Goal: Task Accomplishment & Management: Use online tool/utility

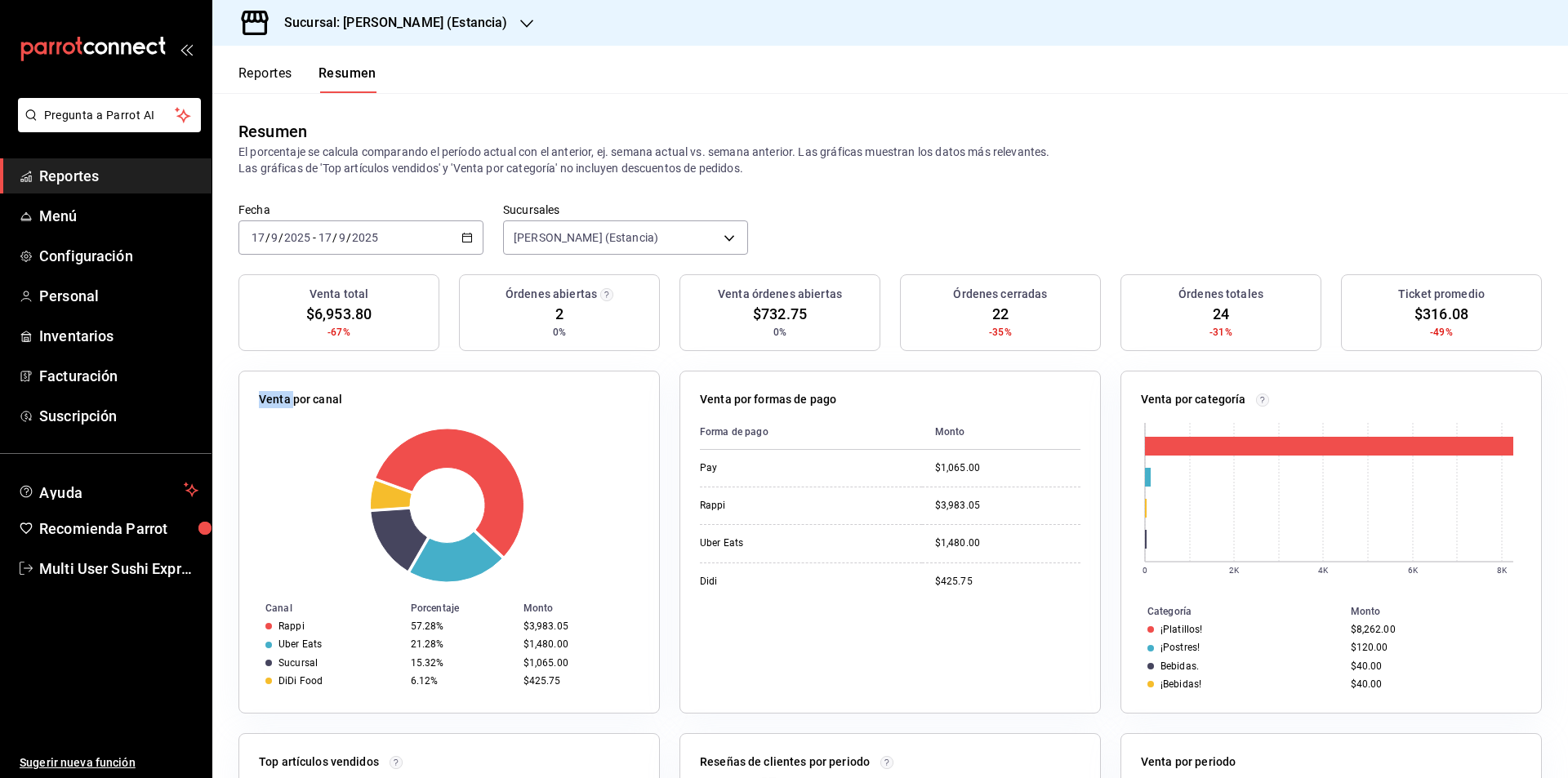
click at [465, 237] on icon "button" at bounding box center [467, 237] width 12 height 12
click at [360, 290] on span "Hoy" at bounding box center [315, 287] width 126 height 17
click at [288, 76] on button "Reportes" at bounding box center [265, 79] width 54 height 28
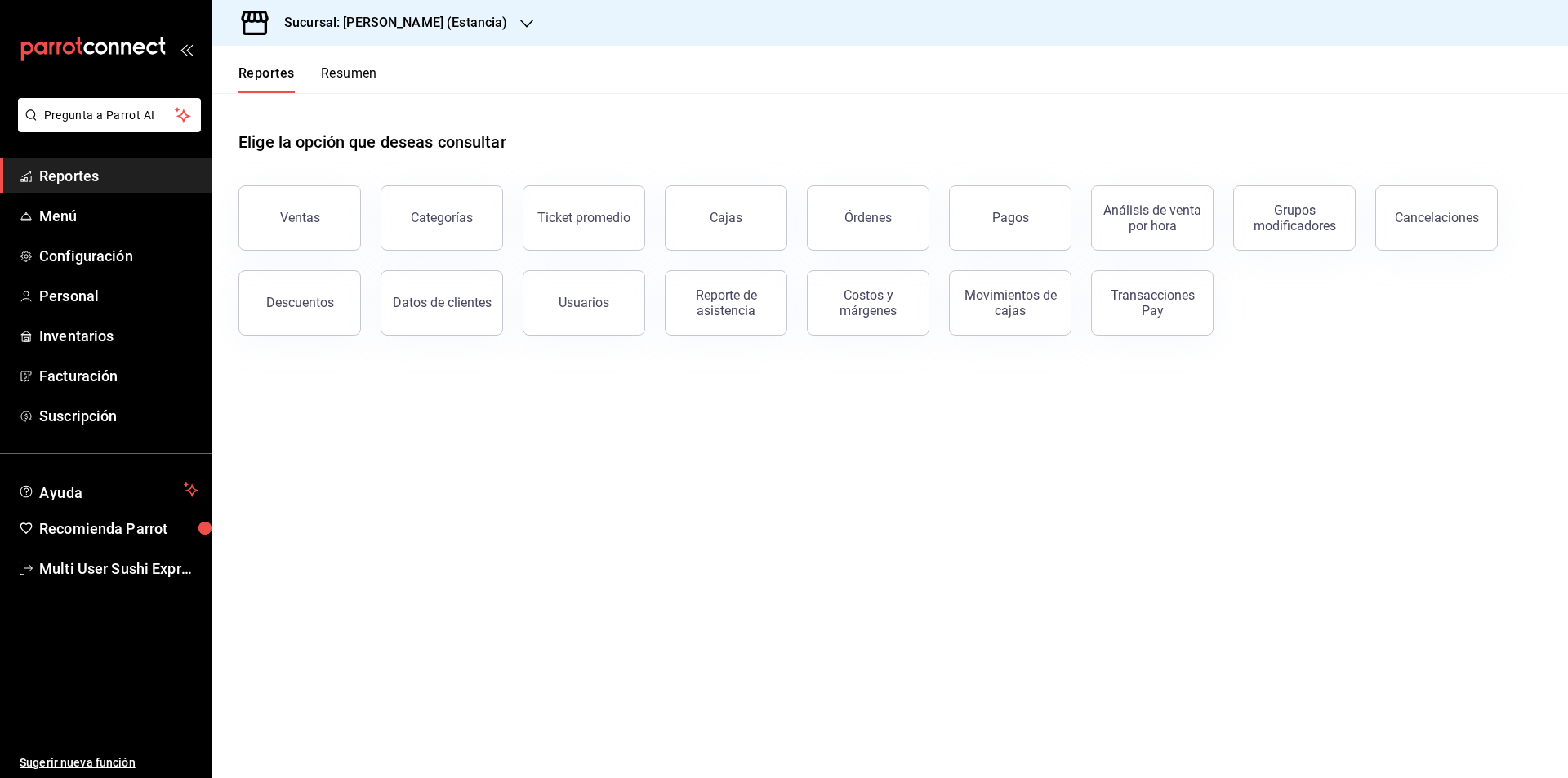
click at [470, 20] on h3 "Sucursal: [PERSON_NAME] (Estancia)" at bounding box center [389, 23] width 236 height 20
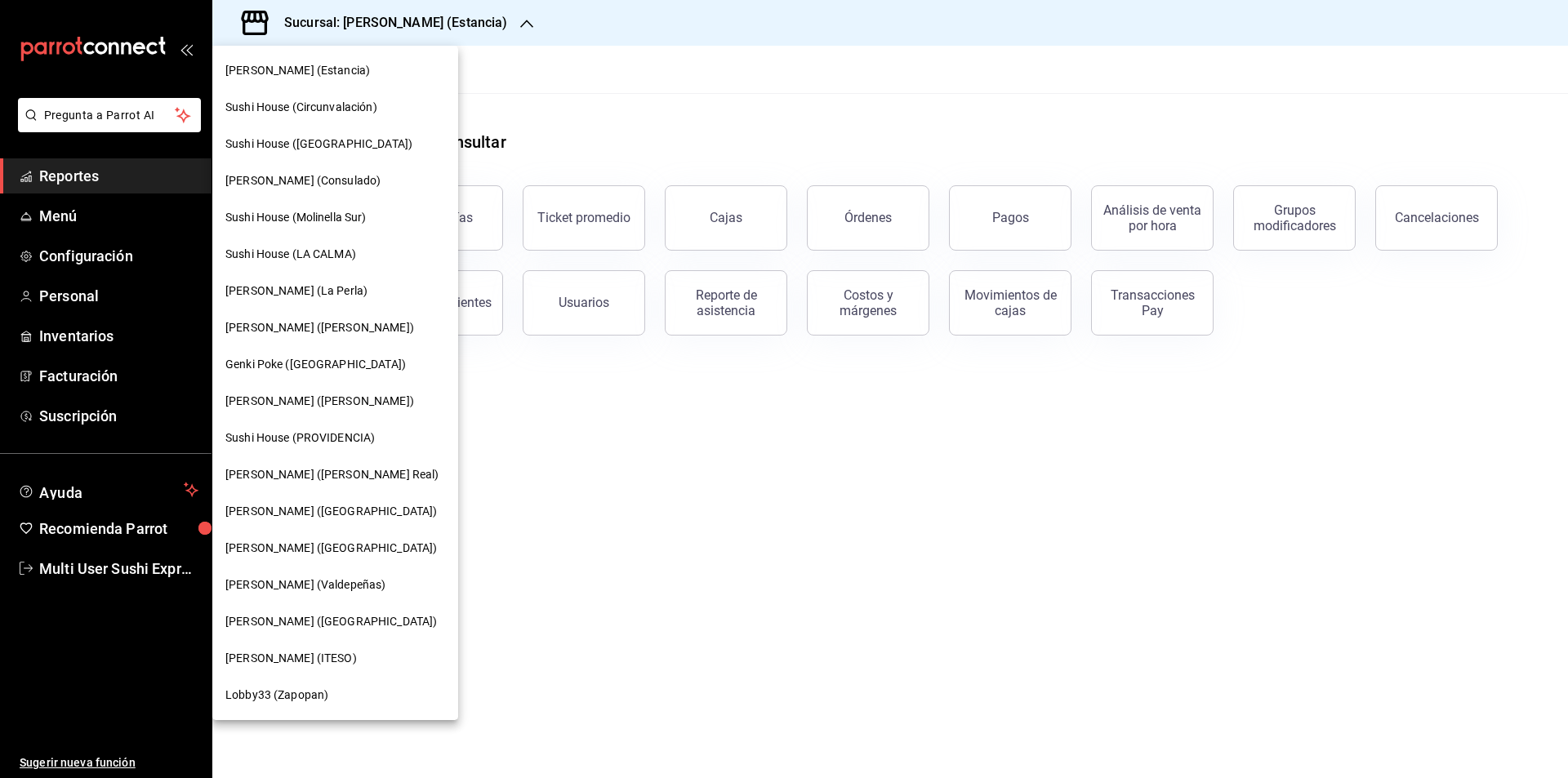
click at [331, 437] on span "Sushi House (PROVIDENCIA)" at bounding box center [300, 438] width 149 height 17
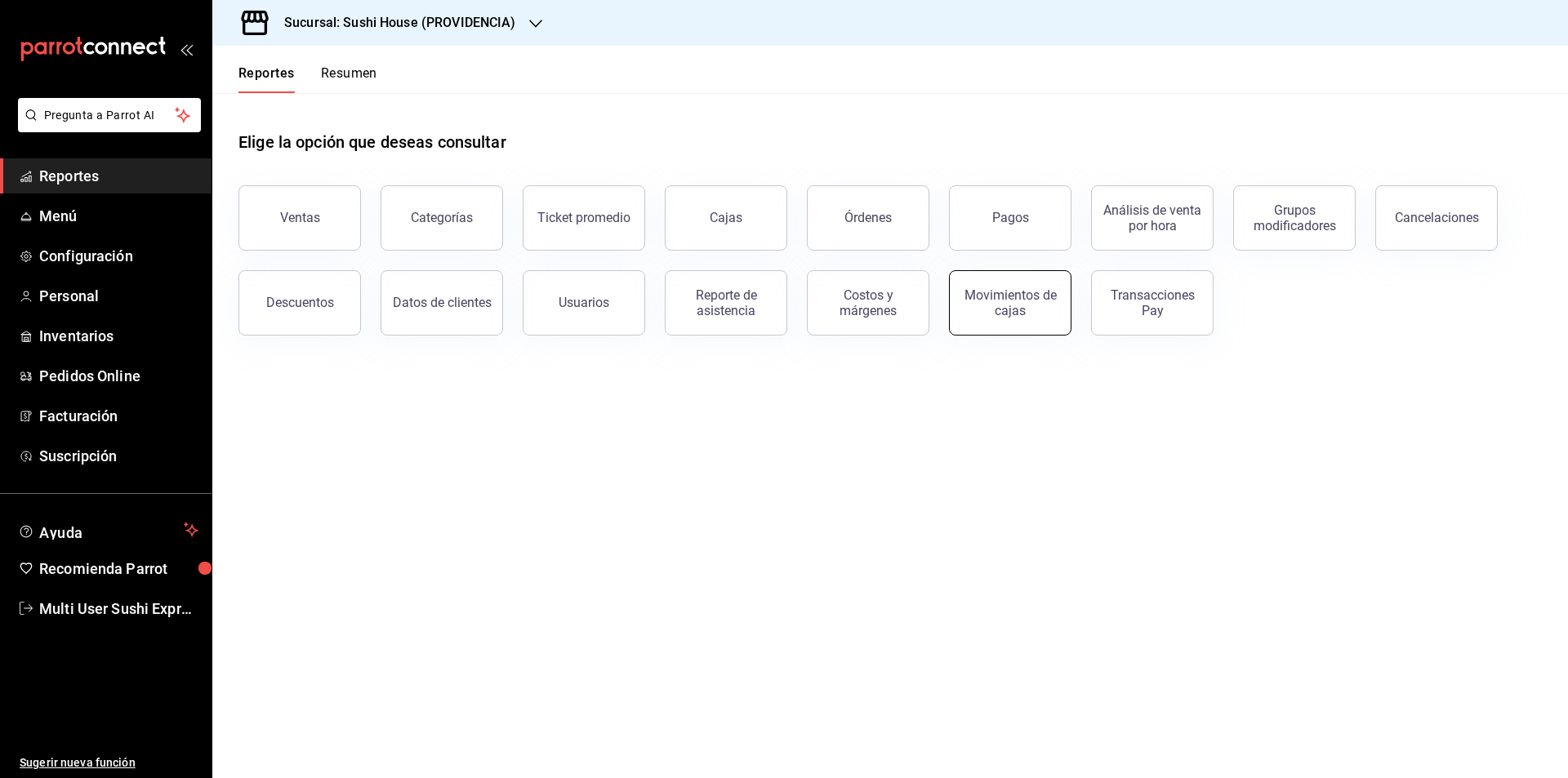
click at [1002, 314] on div "Movimientos de cajas" at bounding box center [1009, 303] width 101 height 31
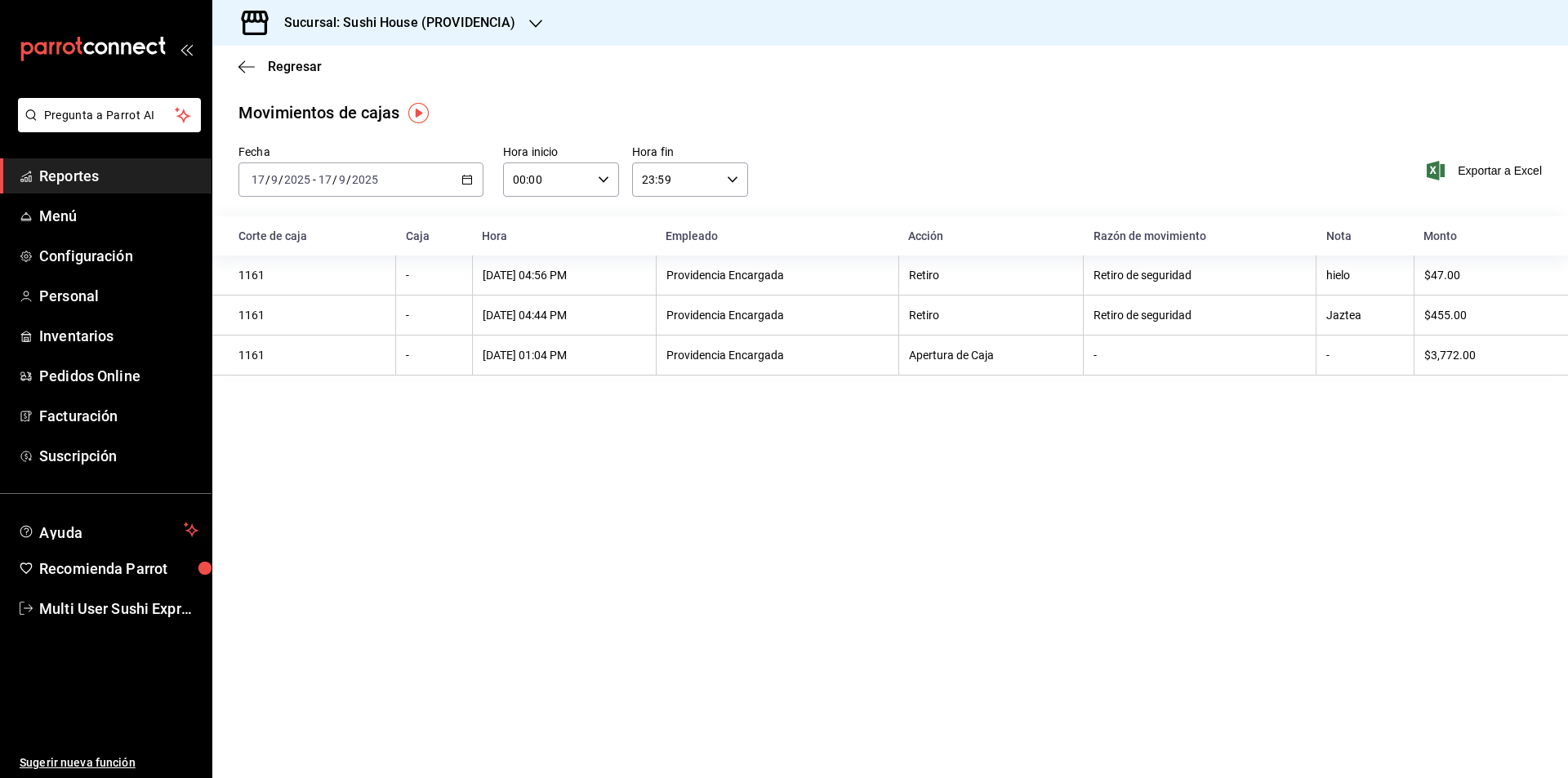
click at [470, 178] on \(Stroke\) "button" at bounding box center [468, 178] width 9 height 1
click at [294, 265] on span "Ayer" at bounding box center [315, 266] width 126 height 17
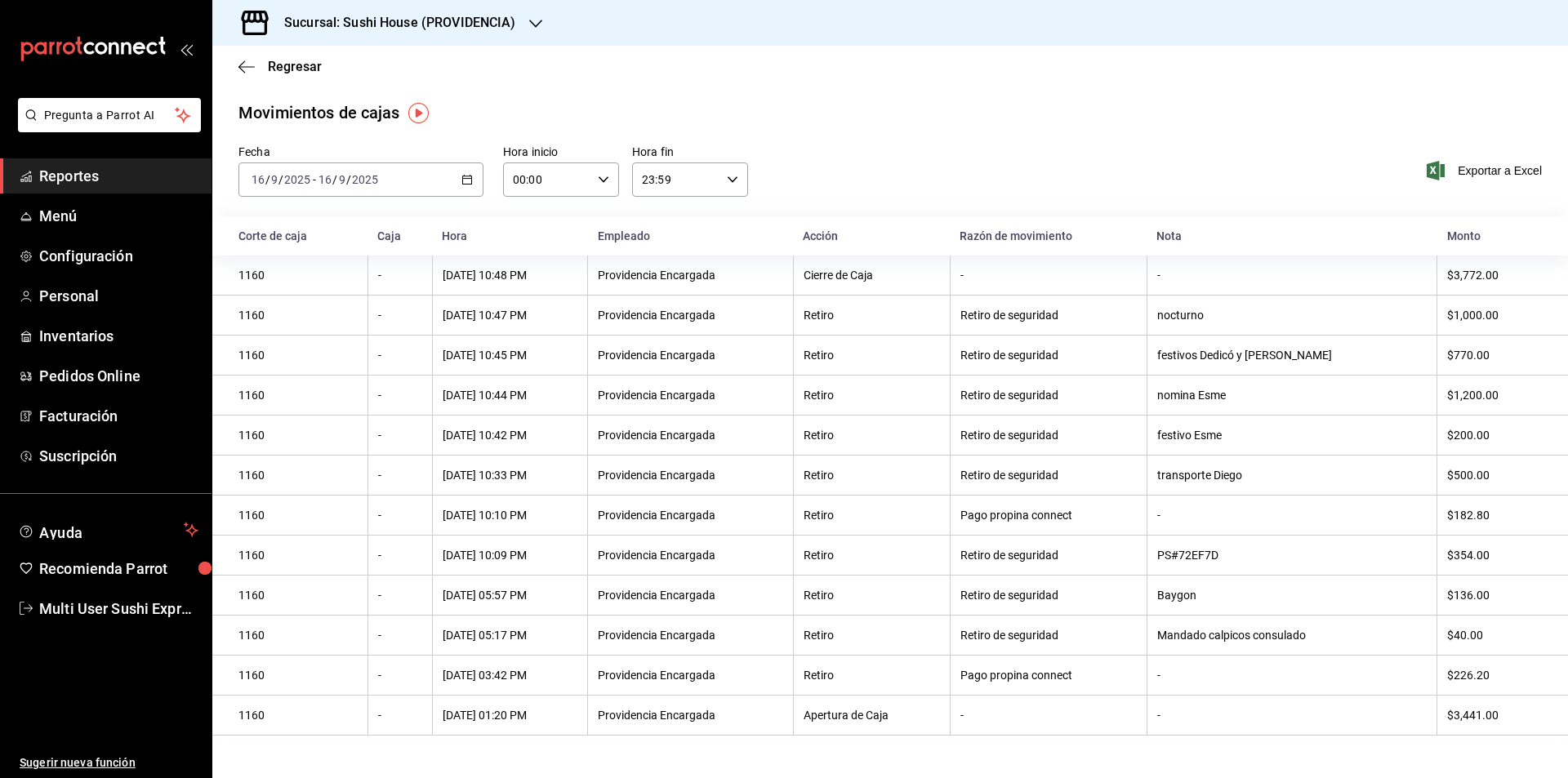
click at [465, 179] on icon "button" at bounding box center [467, 179] width 12 height 12
click at [284, 417] on span "Rango de fechas" at bounding box center [315, 412] width 126 height 17
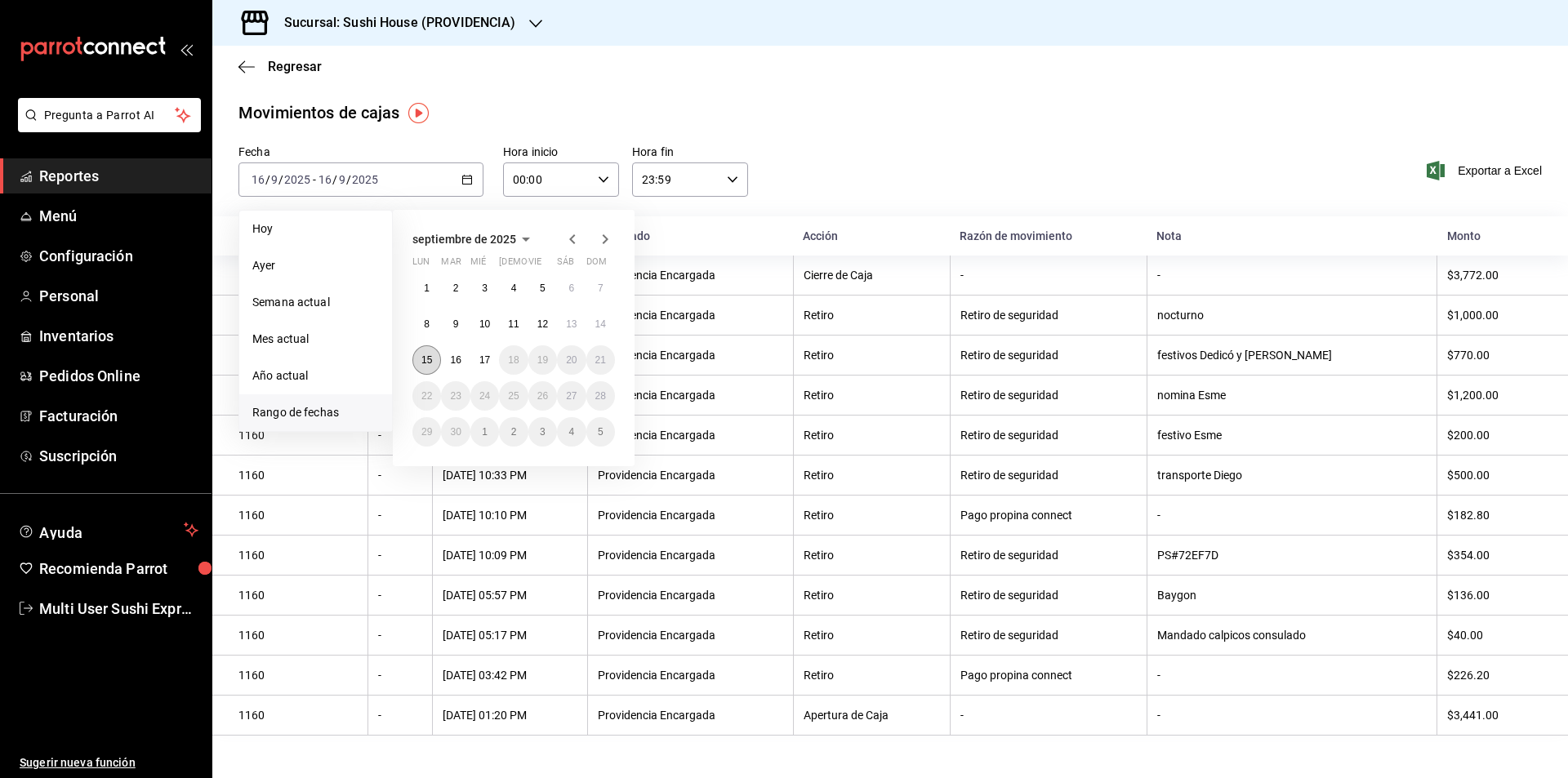
click at [426, 361] on abbr "15" at bounding box center [427, 359] width 11 height 12
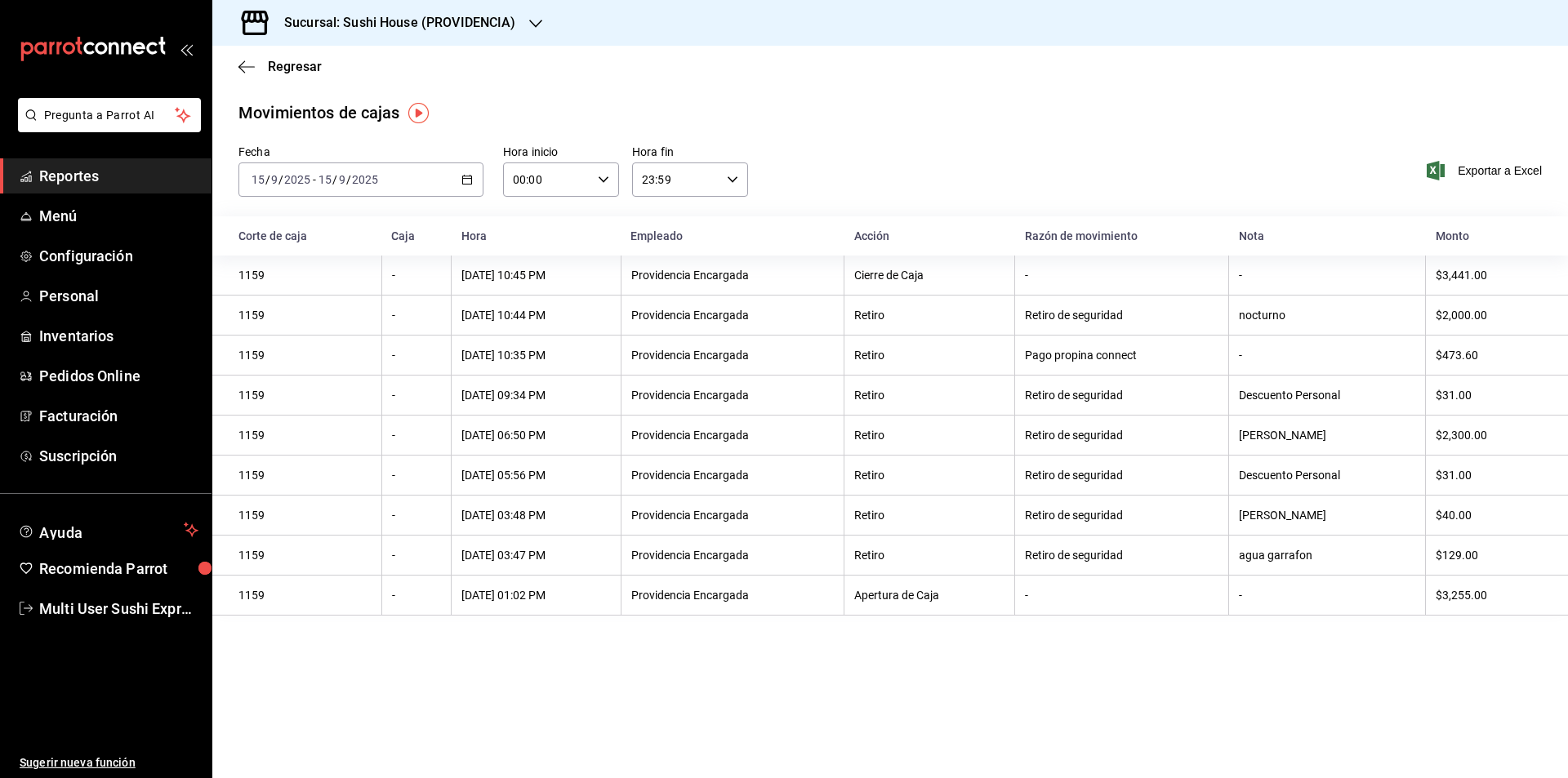
click at [463, 182] on \(Stroke\) "button" at bounding box center [467, 180] width 10 height 9
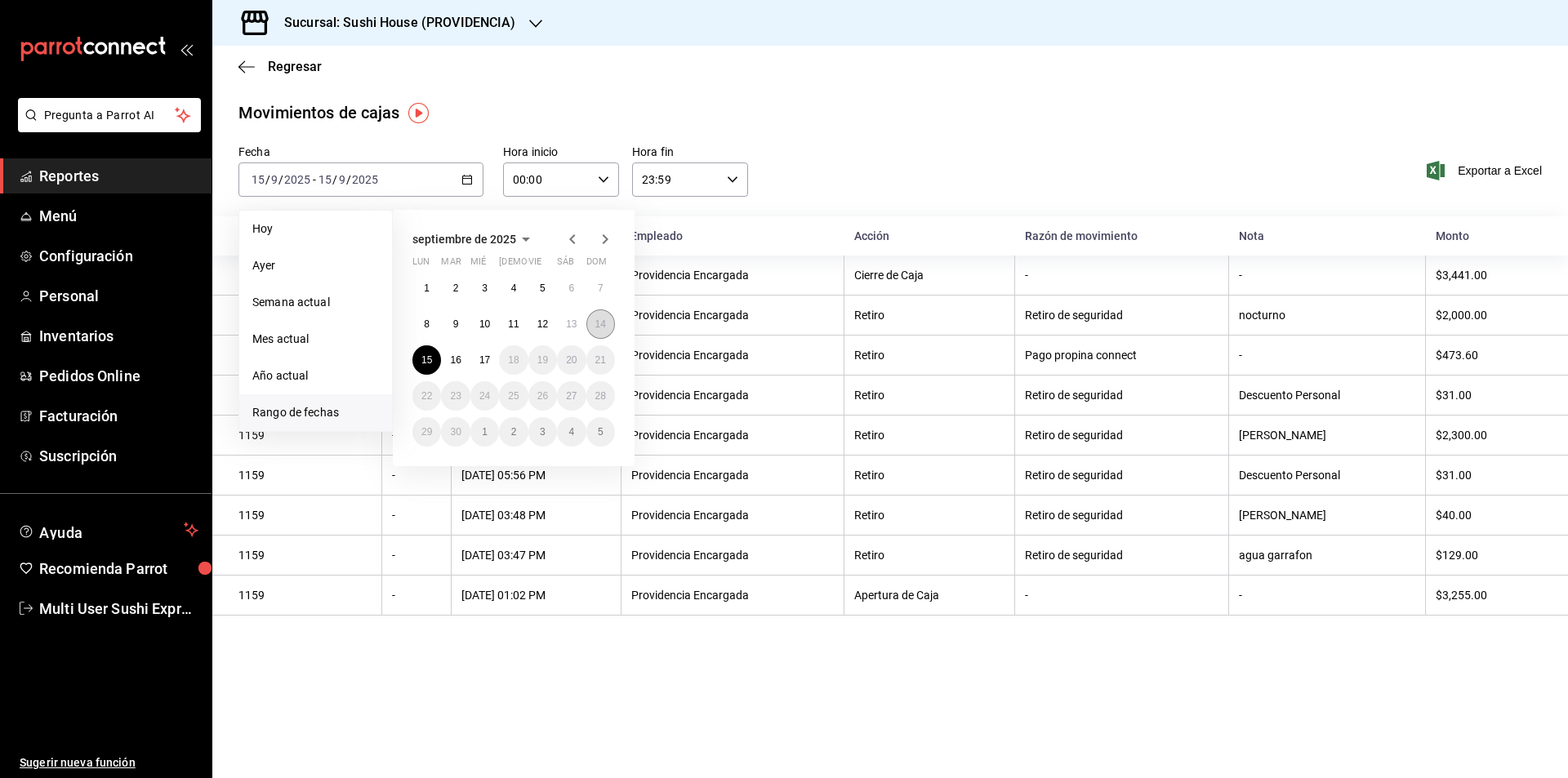
click at [607, 326] on button "14" at bounding box center [600, 324] width 28 height 29
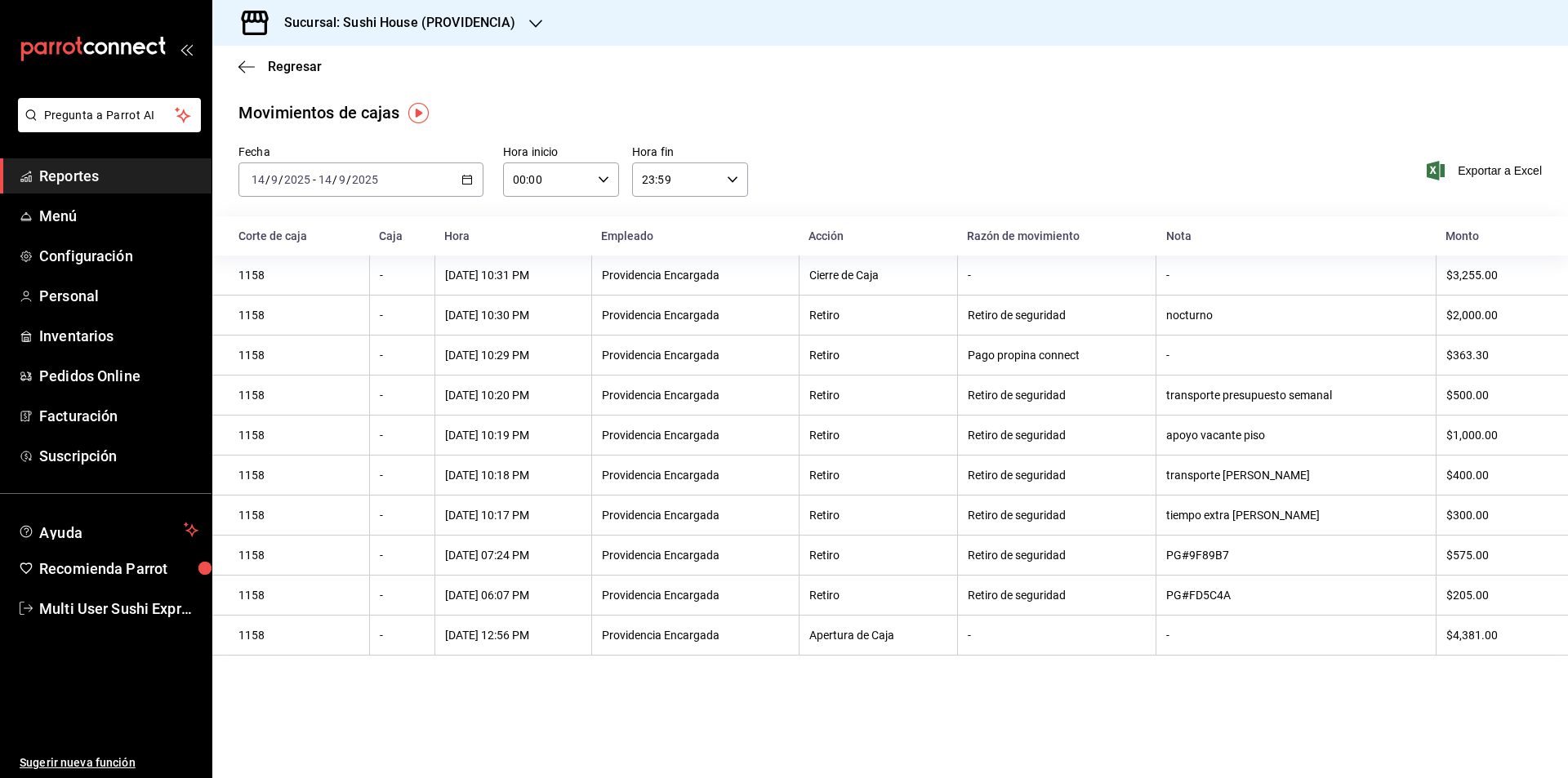
click at [468, 178] on icon "button" at bounding box center [467, 179] width 12 height 12
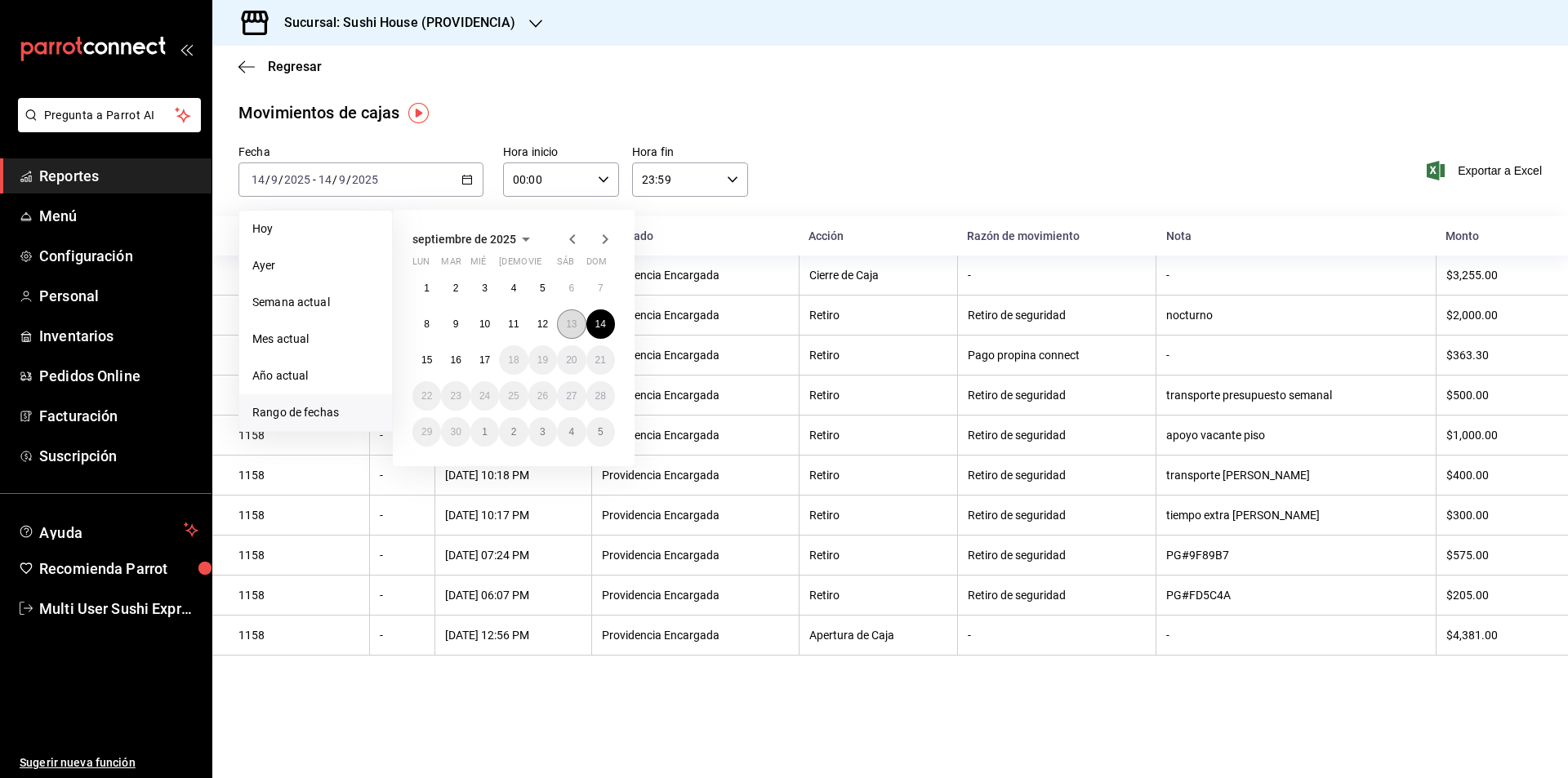
click at [573, 324] on abbr "13" at bounding box center [572, 324] width 11 height 12
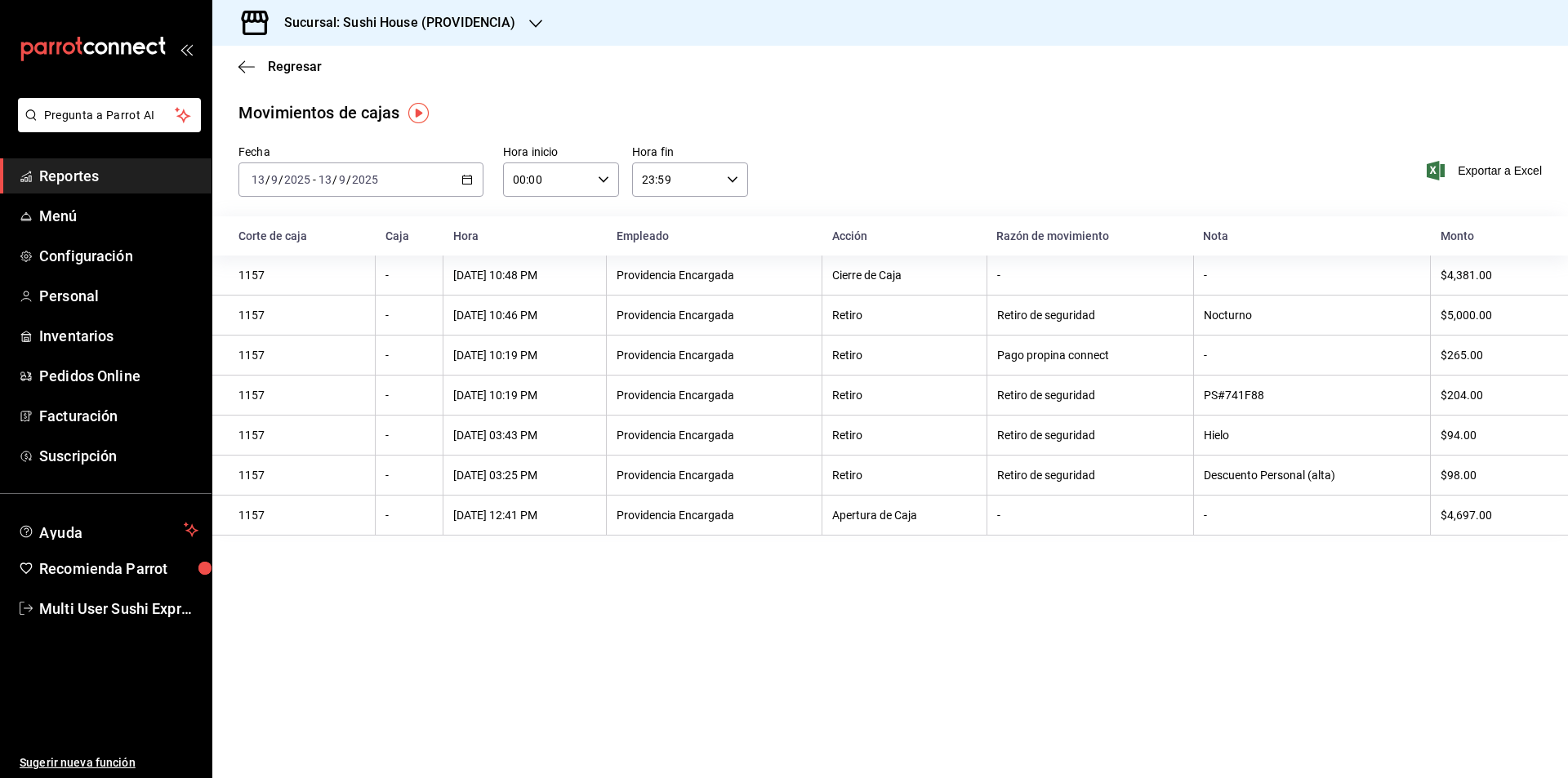
click at [466, 177] on \(Stroke\) "button" at bounding box center [467, 180] width 10 height 9
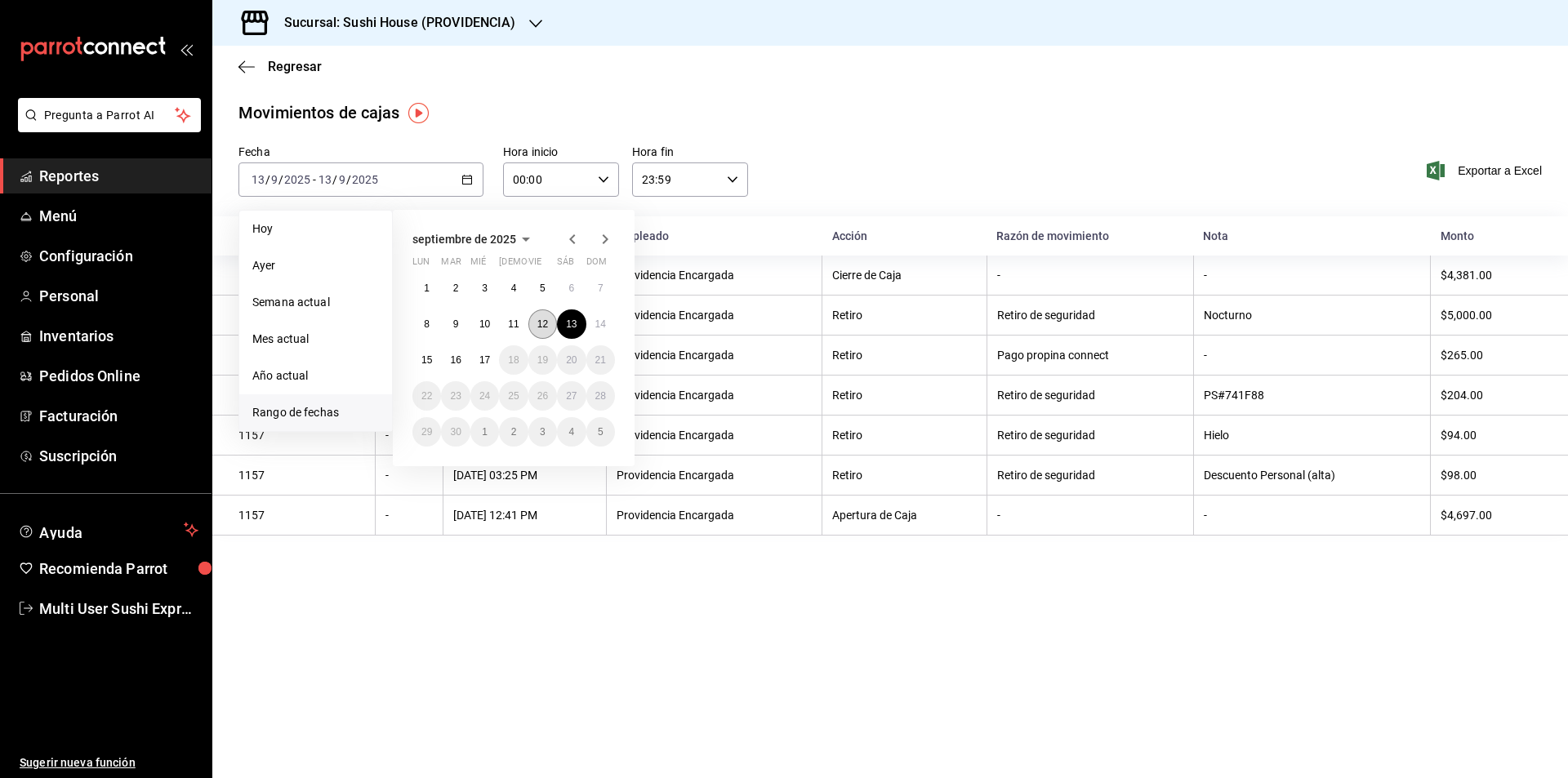
click at [549, 324] on button "12" at bounding box center [542, 324] width 28 height 29
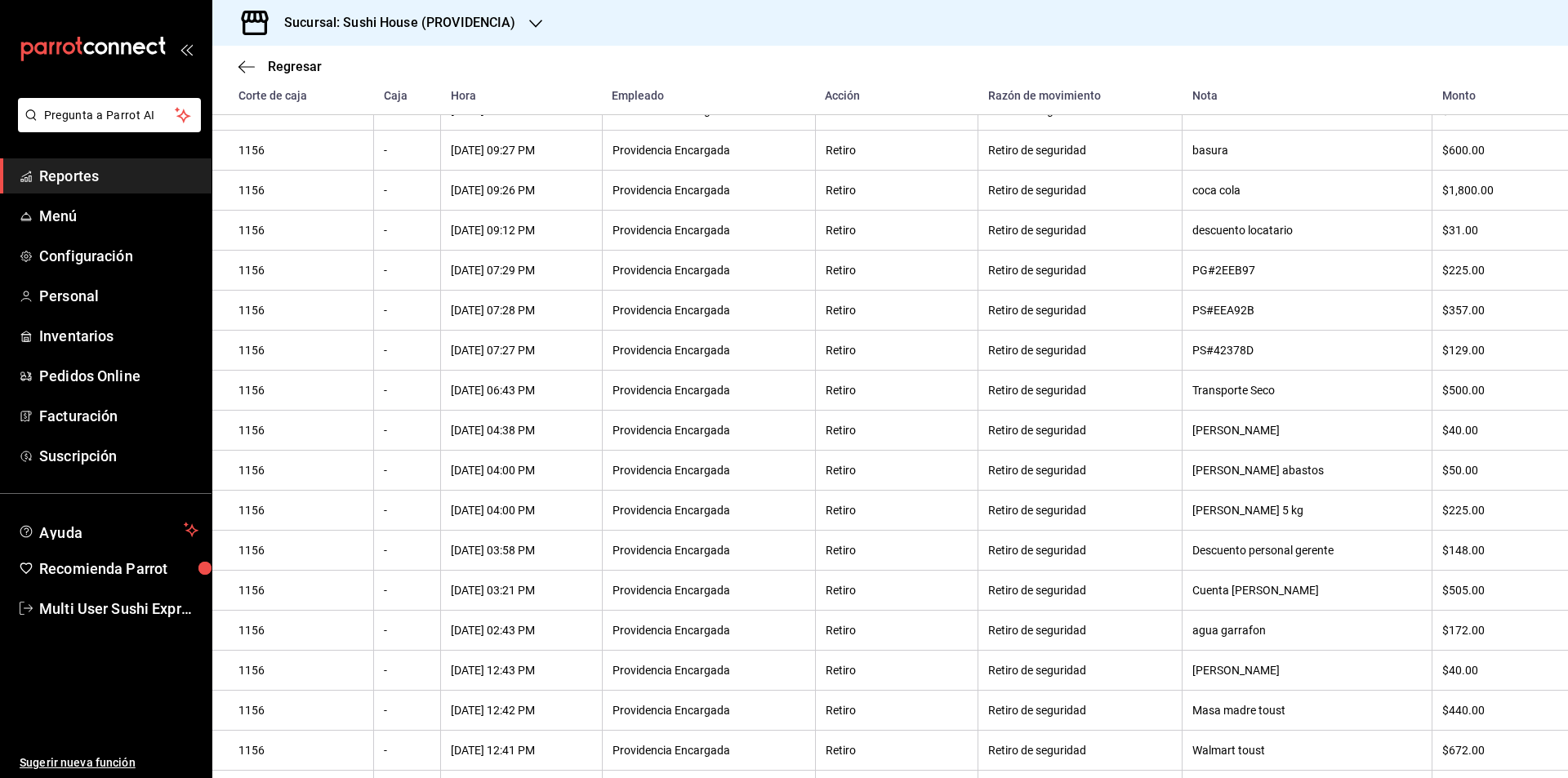
scroll to position [325, 0]
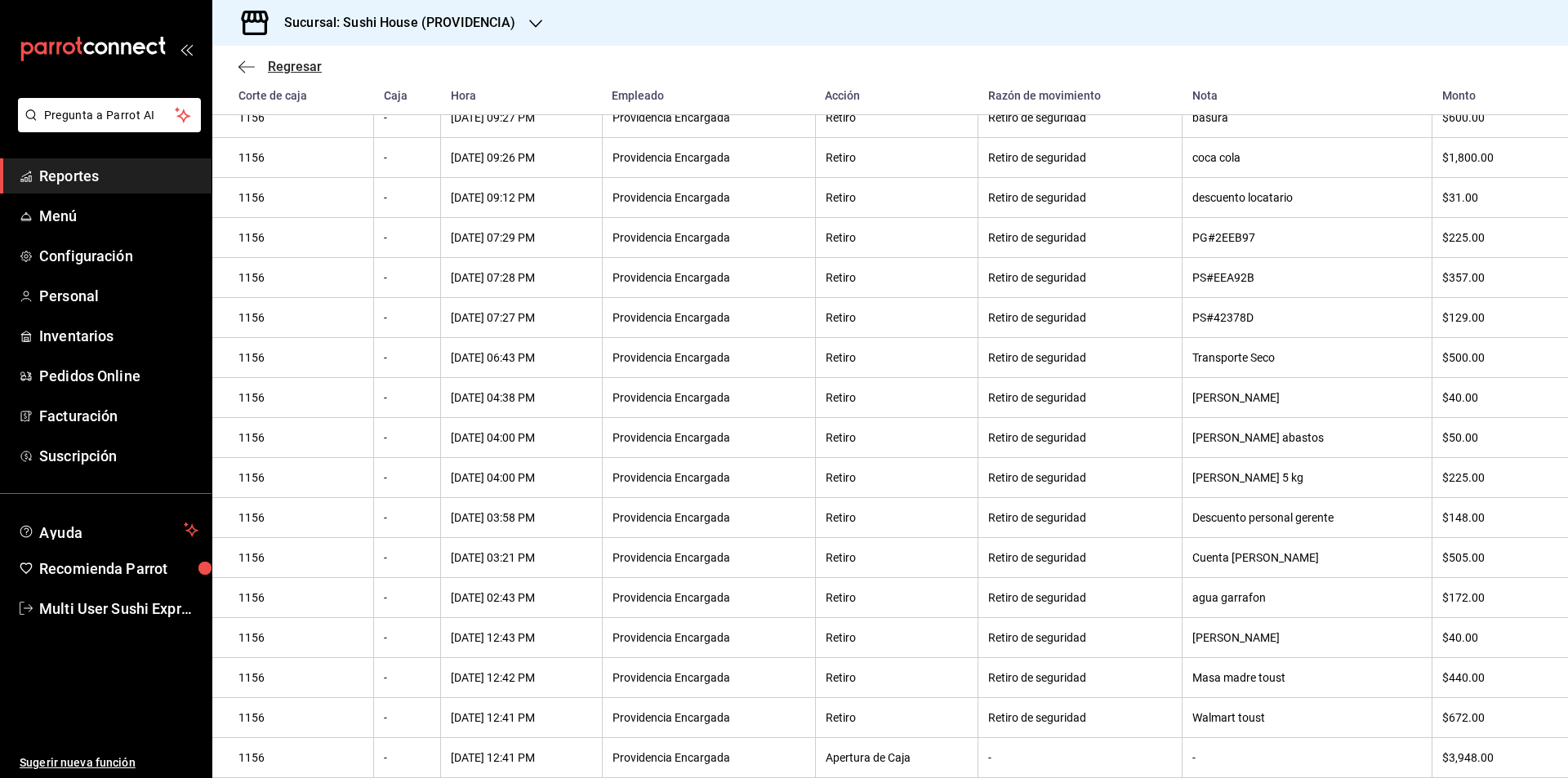
click at [240, 65] on icon "button" at bounding box center [247, 66] width 16 height 15
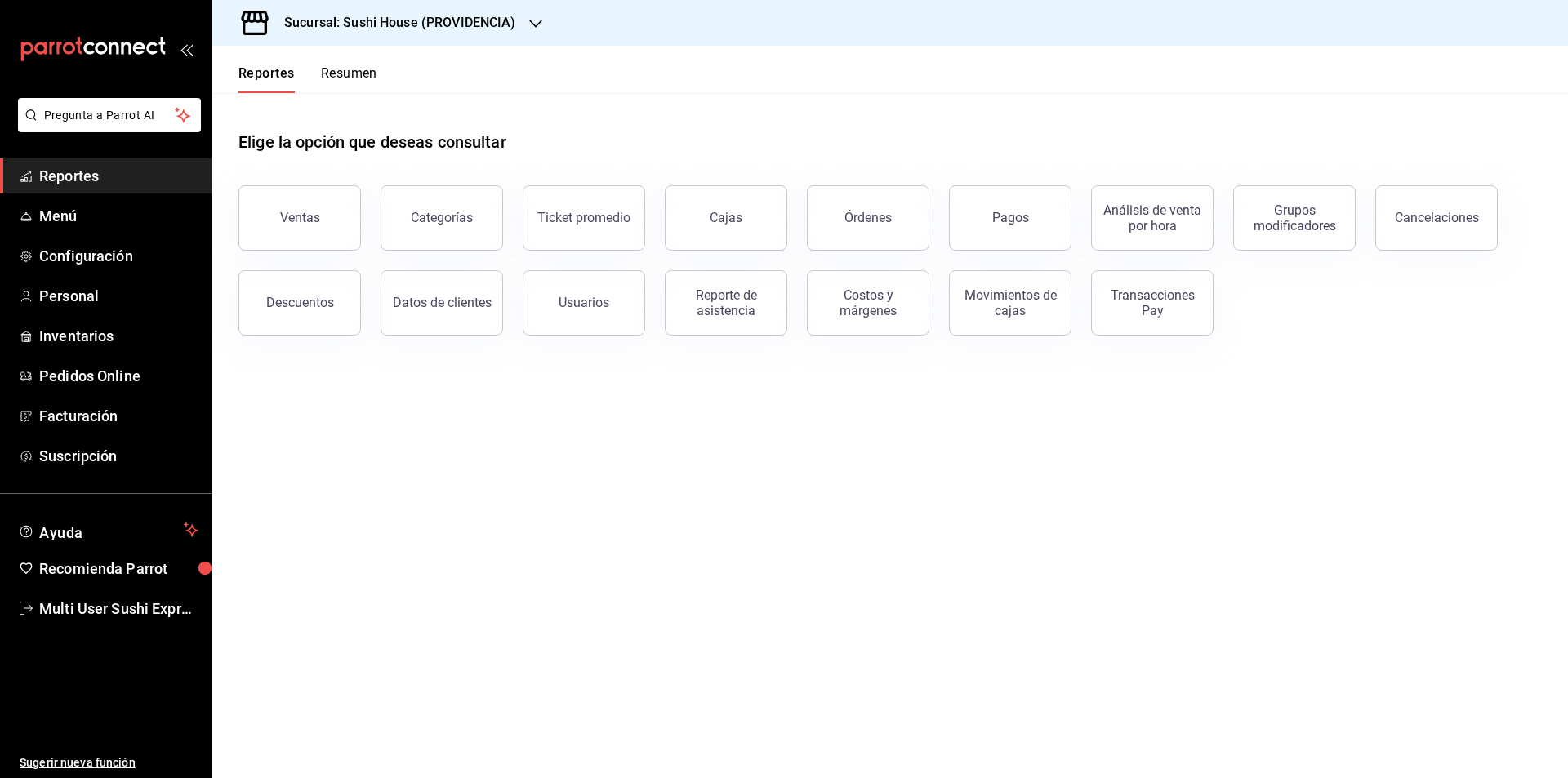
click at [470, 25] on h3 "Sucursal: Sushi House (PROVIDENCIA)" at bounding box center [393, 23] width 245 height 20
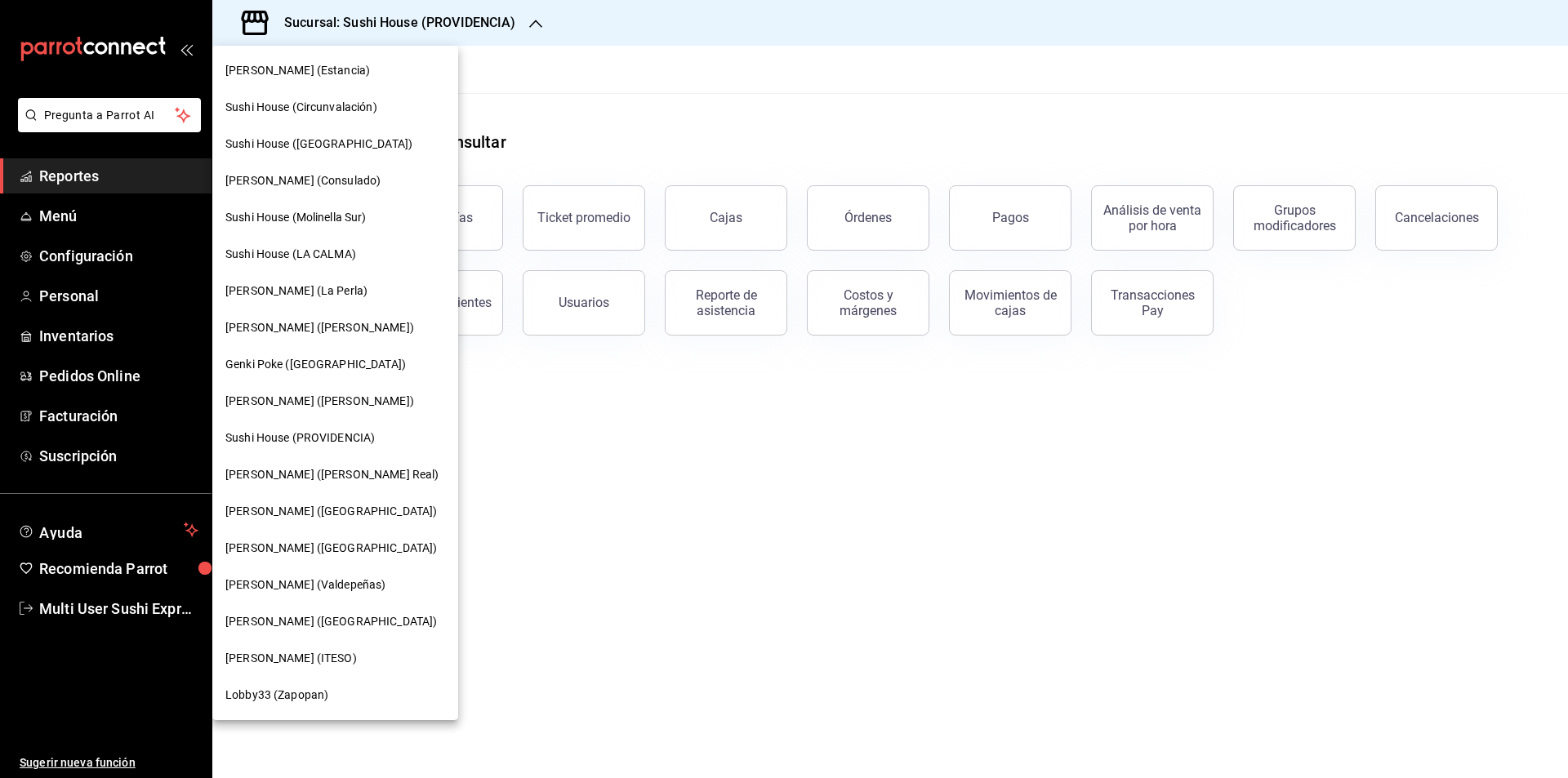
click at [346, 116] on div "Sushi House (Circunvalación)" at bounding box center [335, 107] width 246 height 36
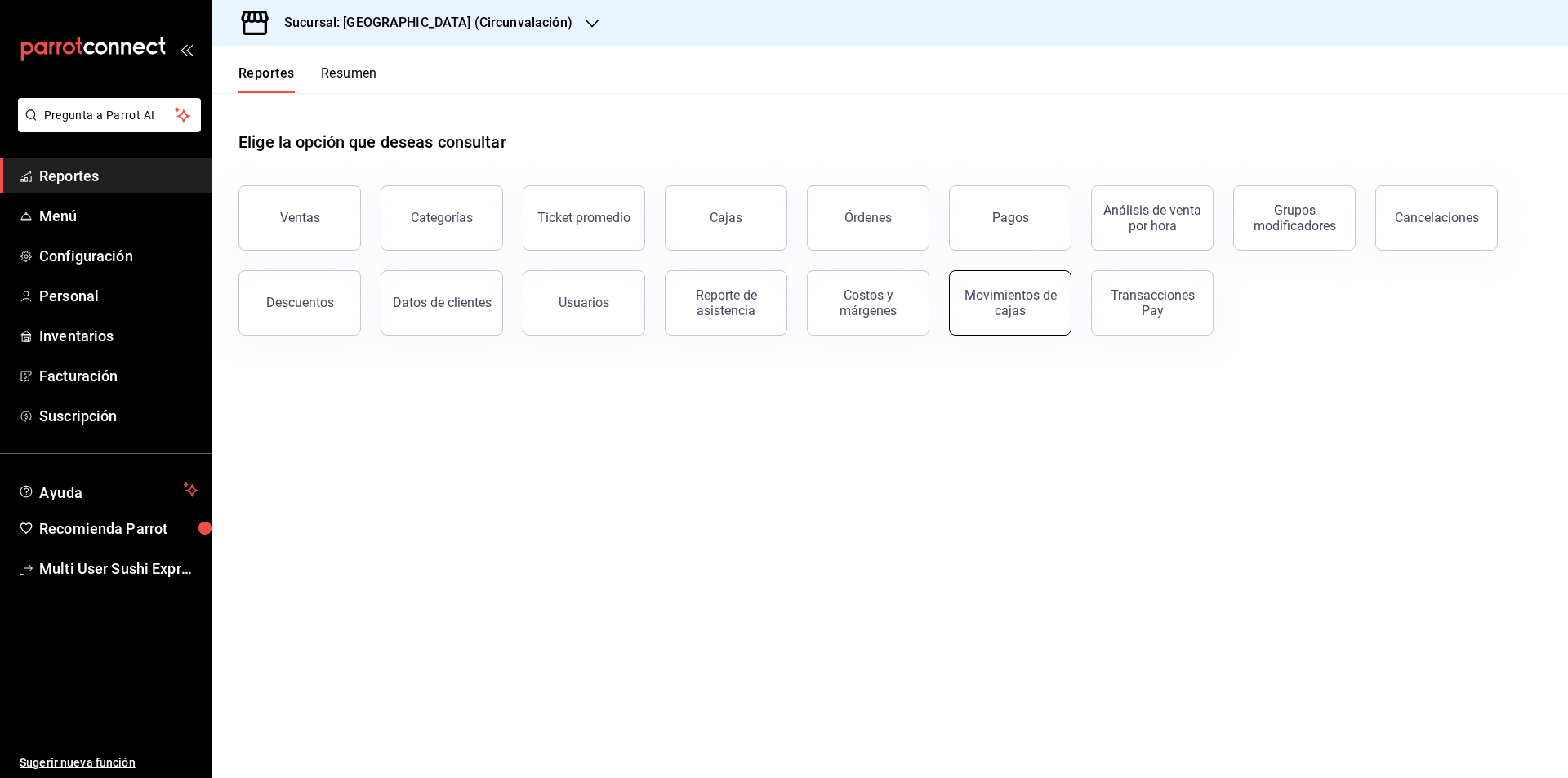
click at [991, 306] on div "Movimientos de cajas" at bounding box center [1009, 303] width 101 height 31
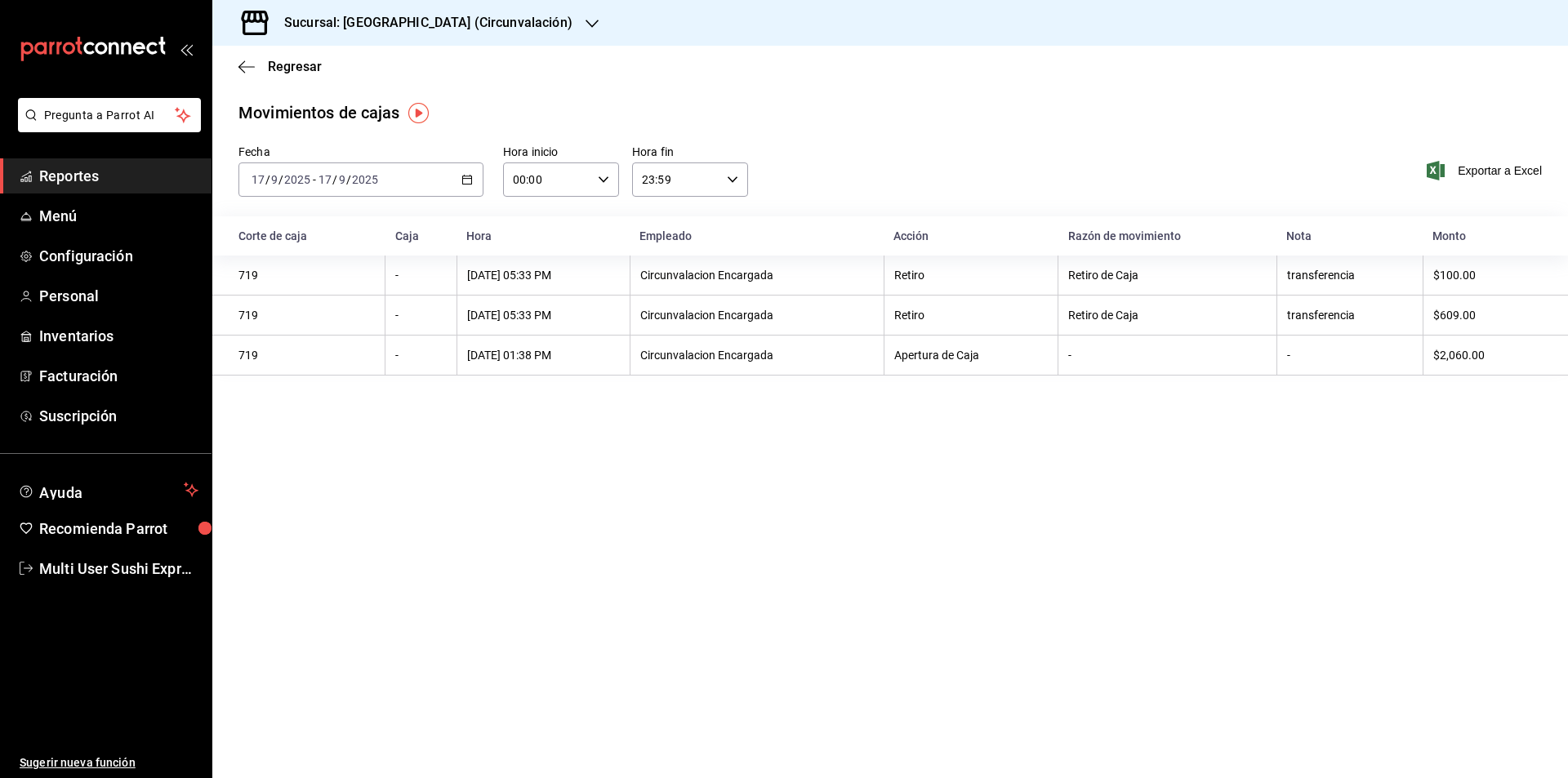
click at [470, 178] on \(Stroke\) "button" at bounding box center [468, 178] width 9 height 1
click at [300, 267] on span "Ayer" at bounding box center [315, 266] width 126 height 17
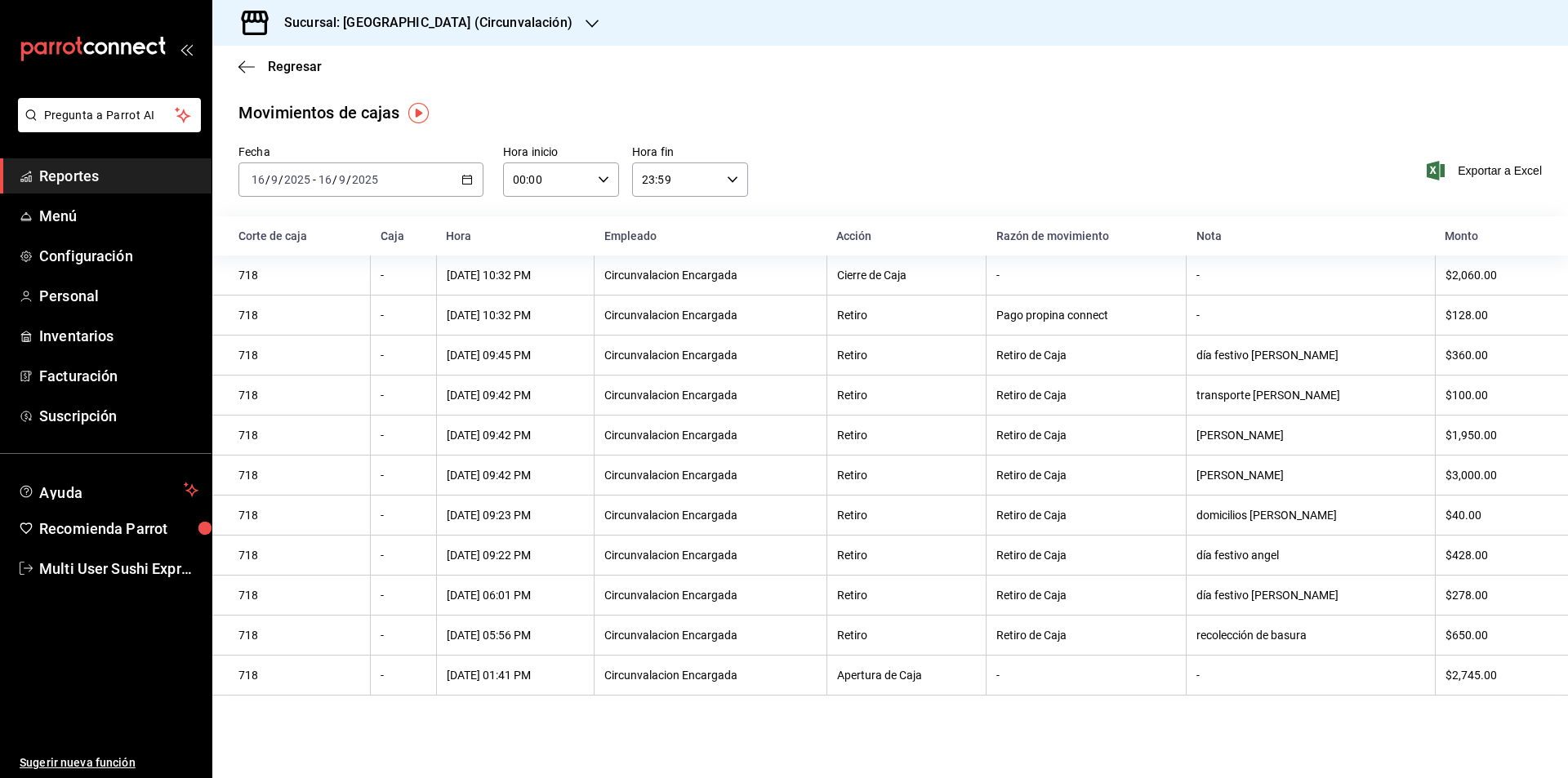
click at [469, 179] on icon "button" at bounding box center [467, 179] width 12 height 12
click at [322, 409] on span "Rango de fechas" at bounding box center [315, 412] width 126 height 17
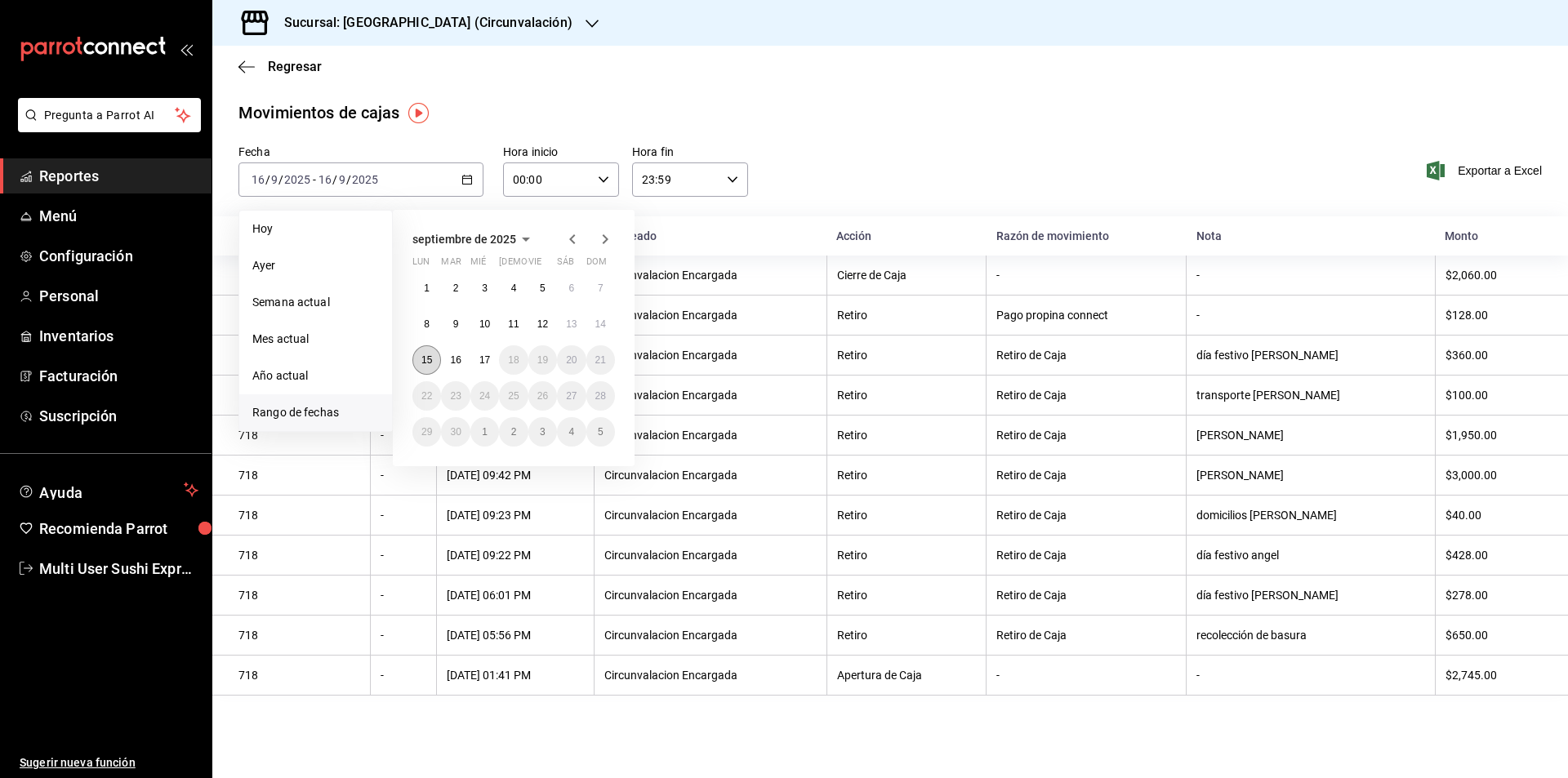
click at [430, 361] on abbr "15" at bounding box center [427, 359] width 11 height 12
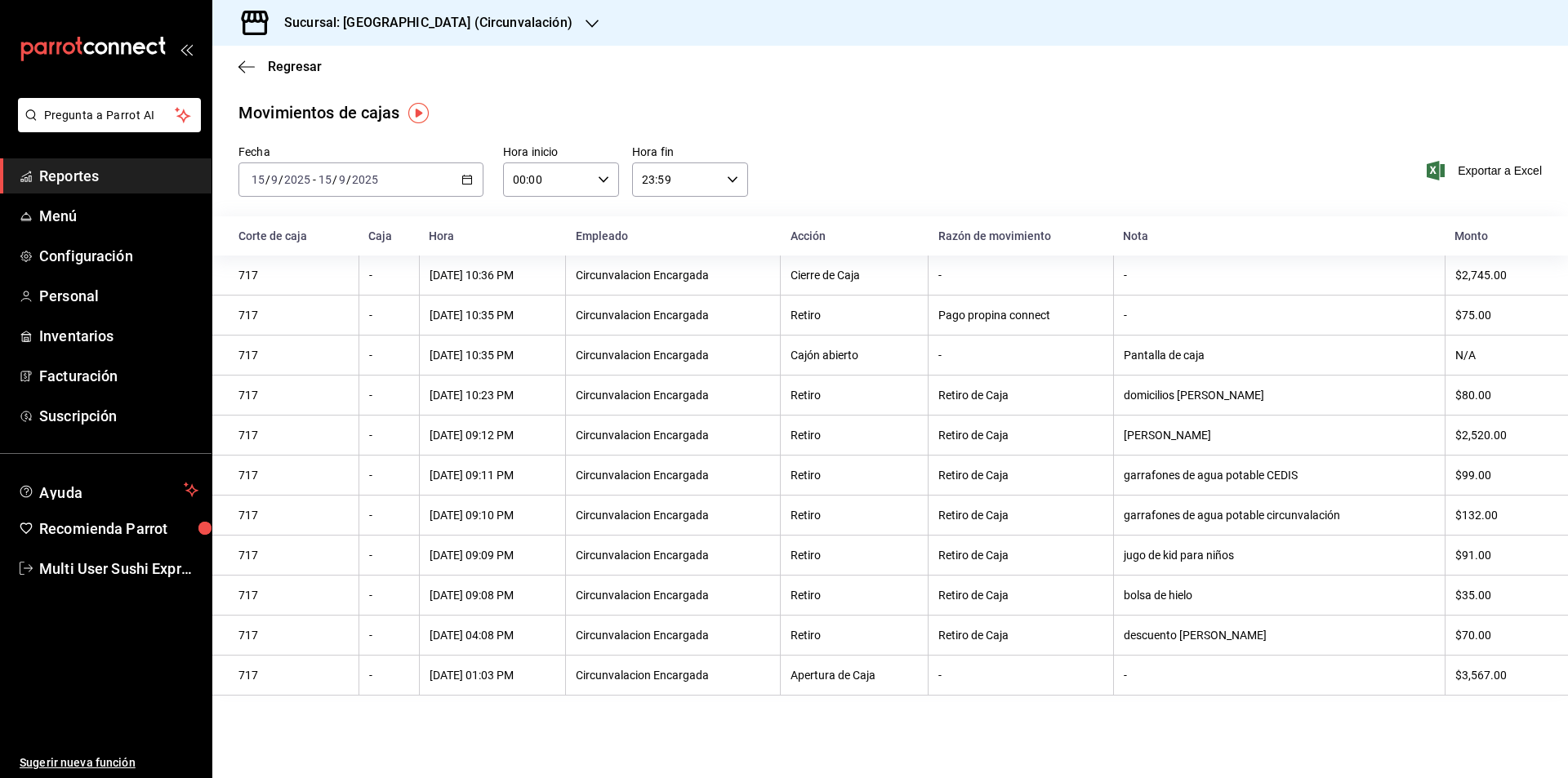
click at [470, 181] on icon "button" at bounding box center [467, 179] width 12 height 12
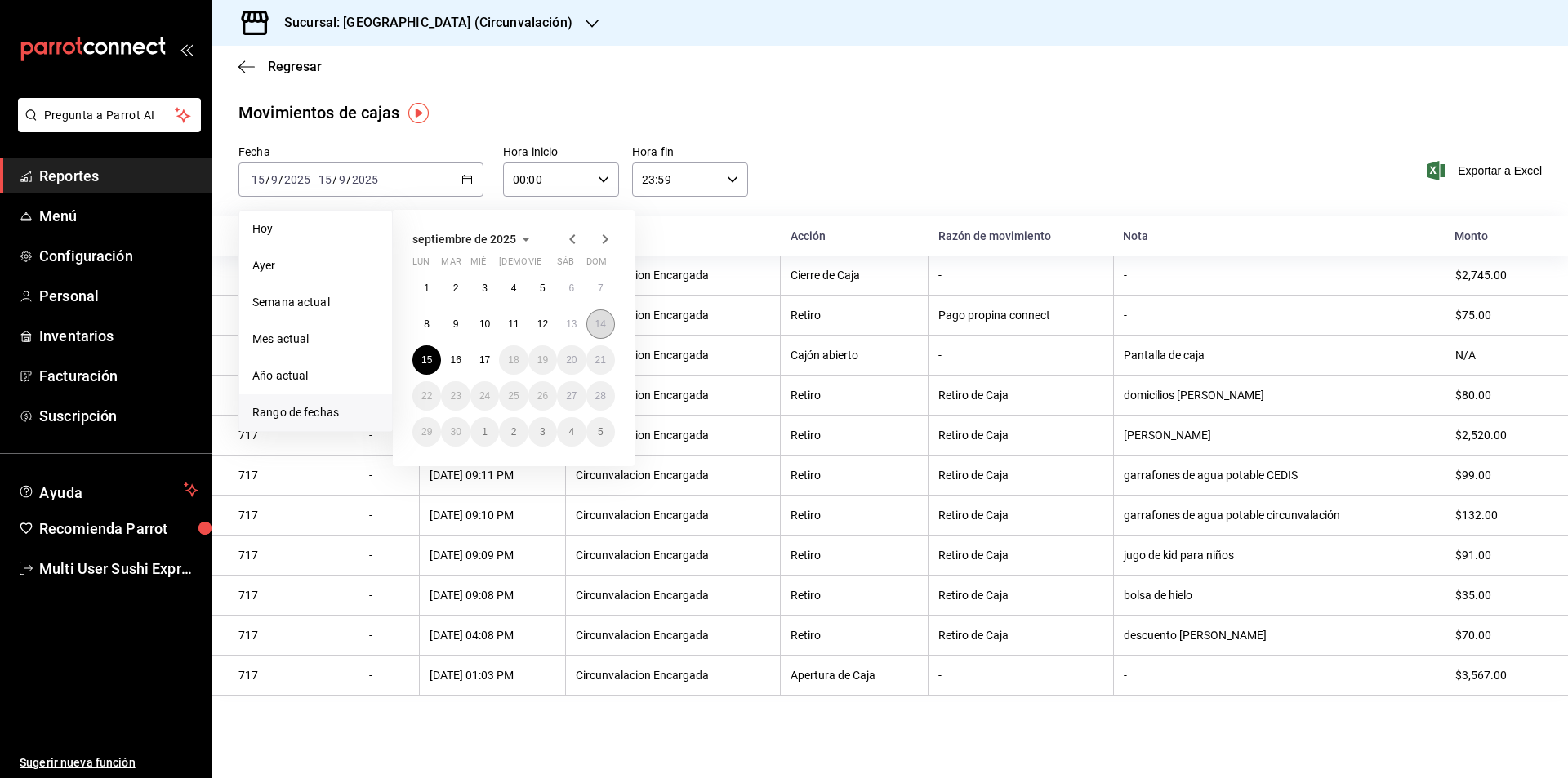
click at [605, 325] on abbr "14" at bounding box center [601, 324] width 11 height 12
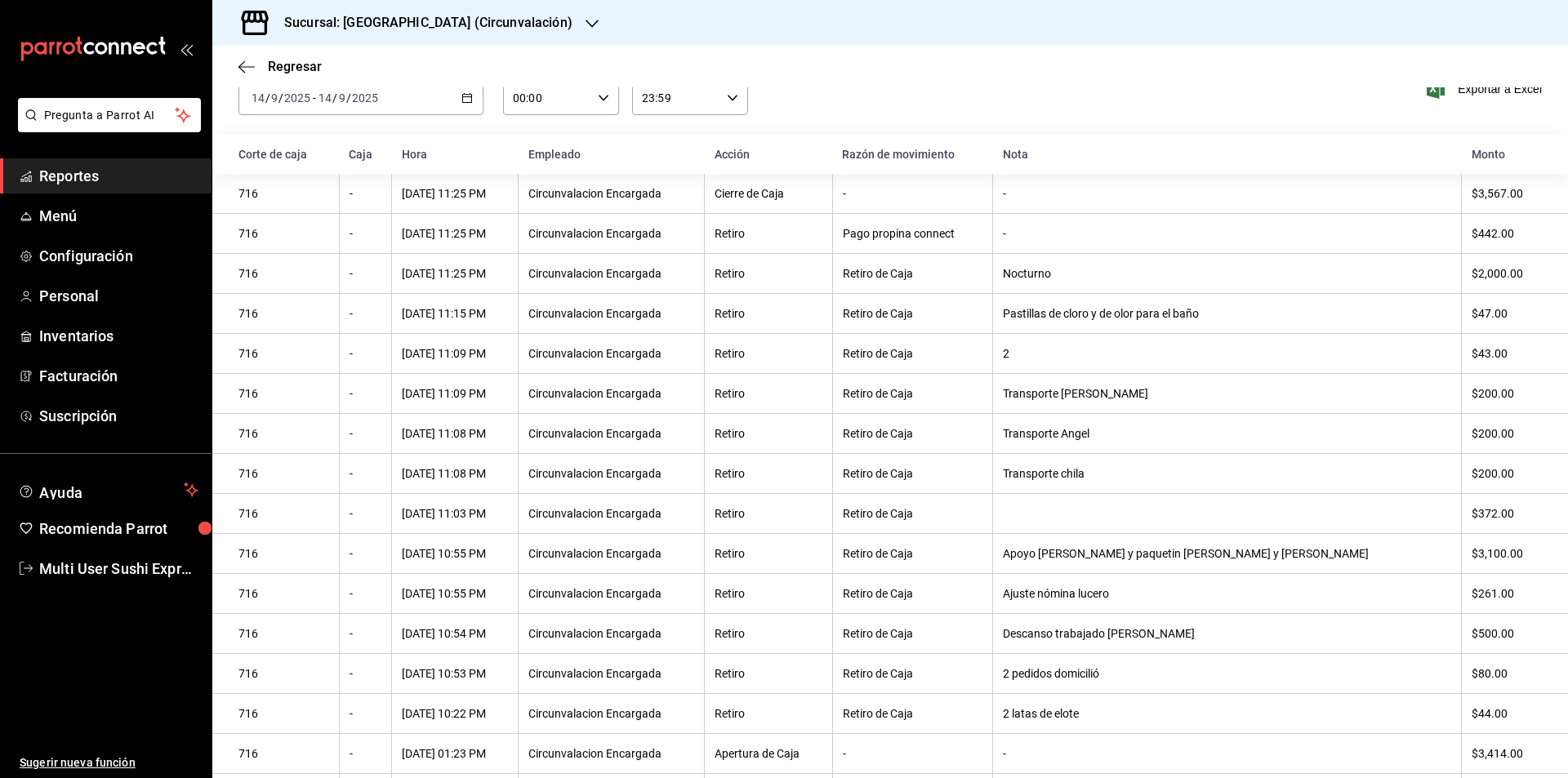
scroll to position [163, 0]
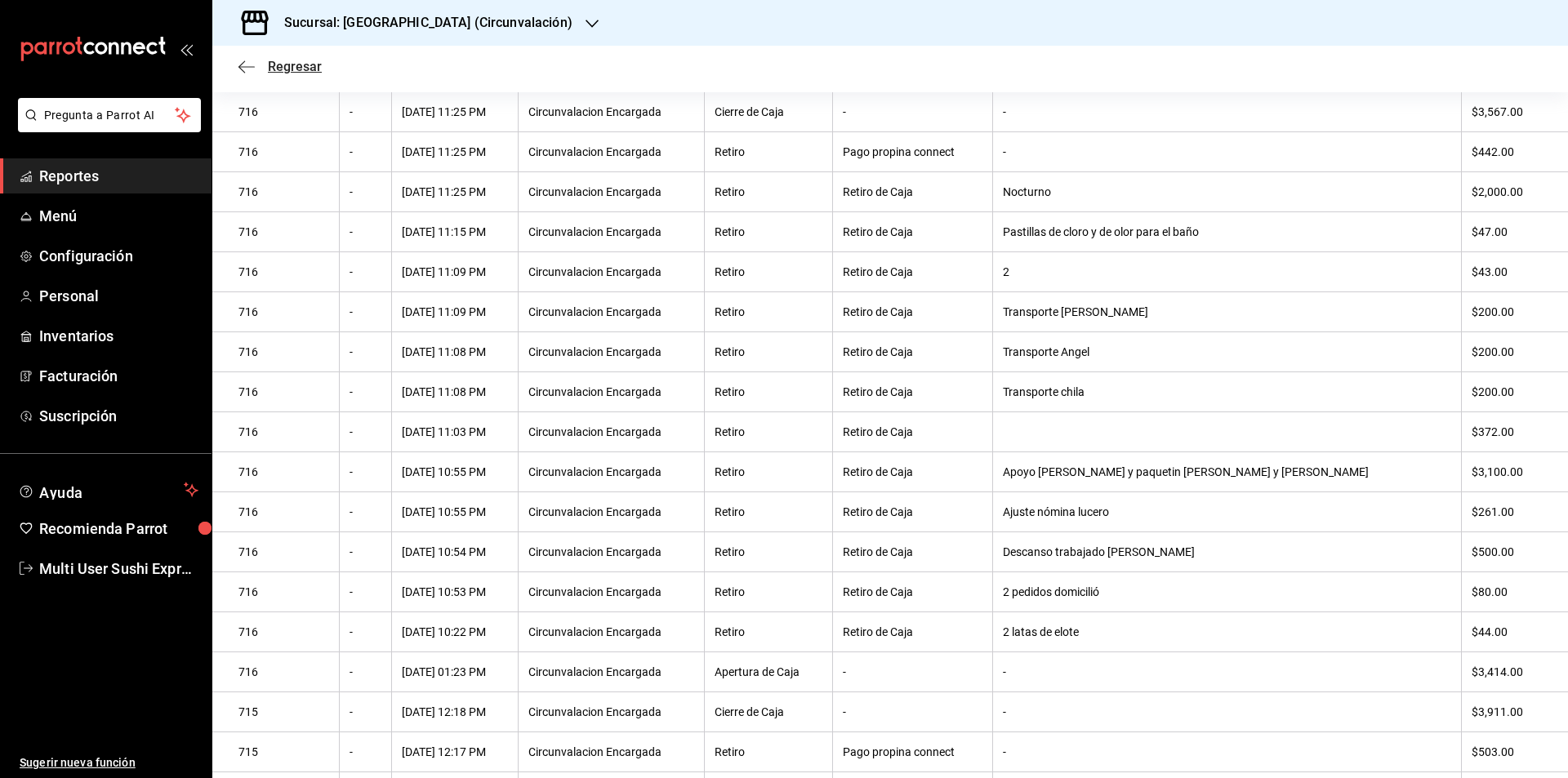
click at [245, 59] on icon "button" at bounding box center [247, 66] width 16 height 15
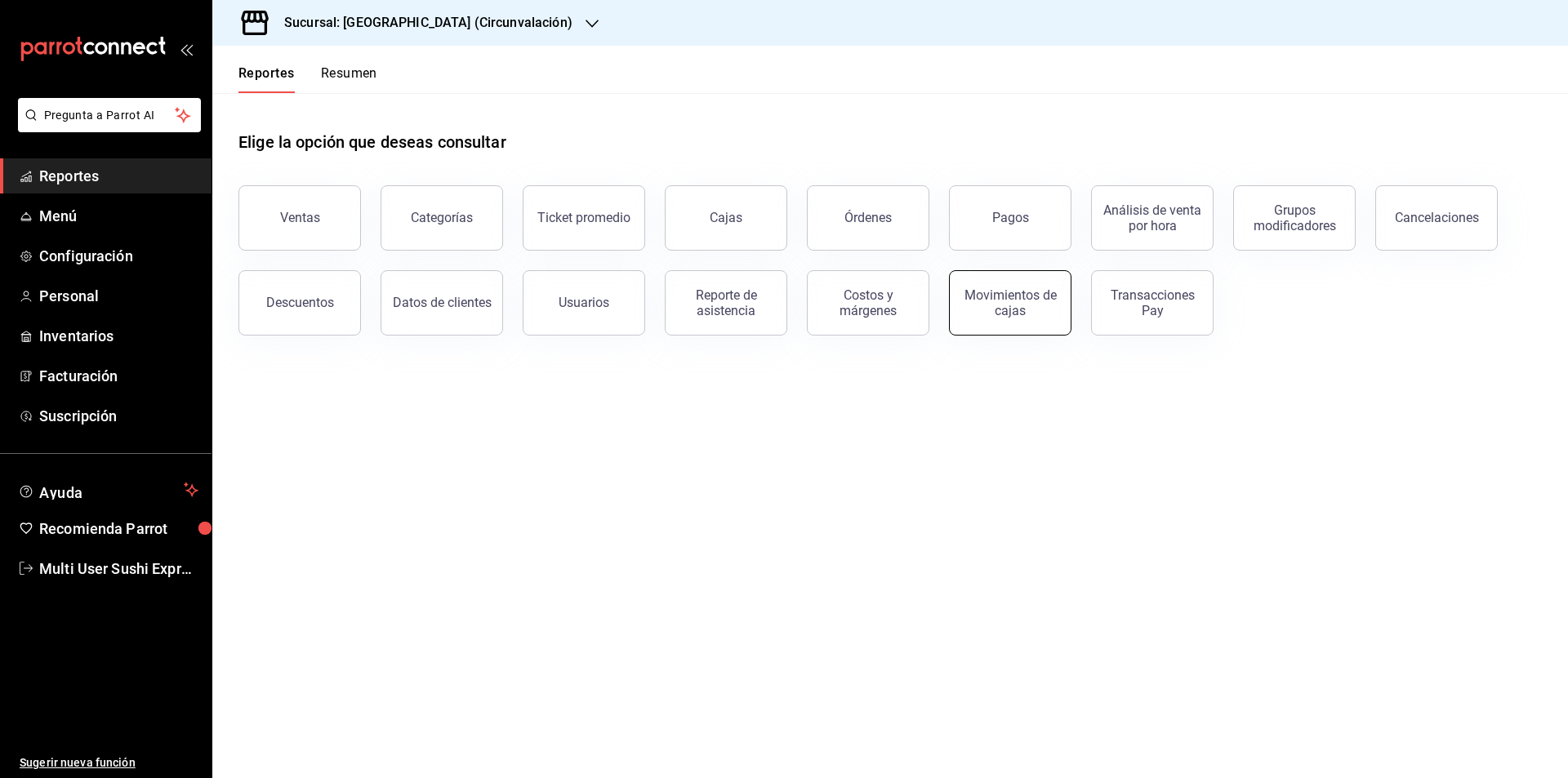
click at [1043, 318] on button "Movimientos de cajas" at bounding box center [1010, 303] width 123 height 66
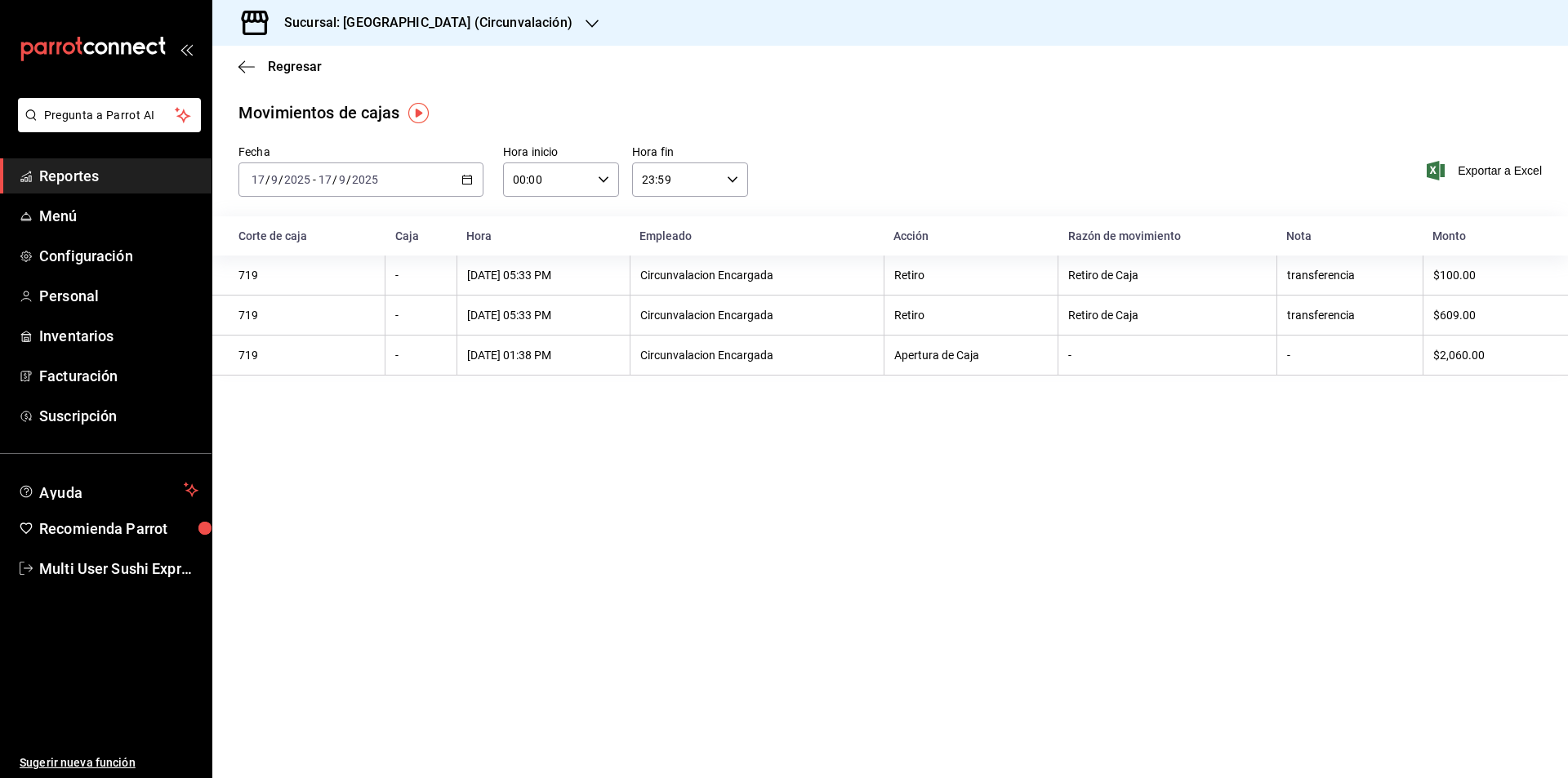
click at [467, 182] on icon "button" at bounding box center [467, 179] width 12 height 12
click at [283, 412] on span "Rango de fechas" at bounding box center [315, 412] width 126 height 17
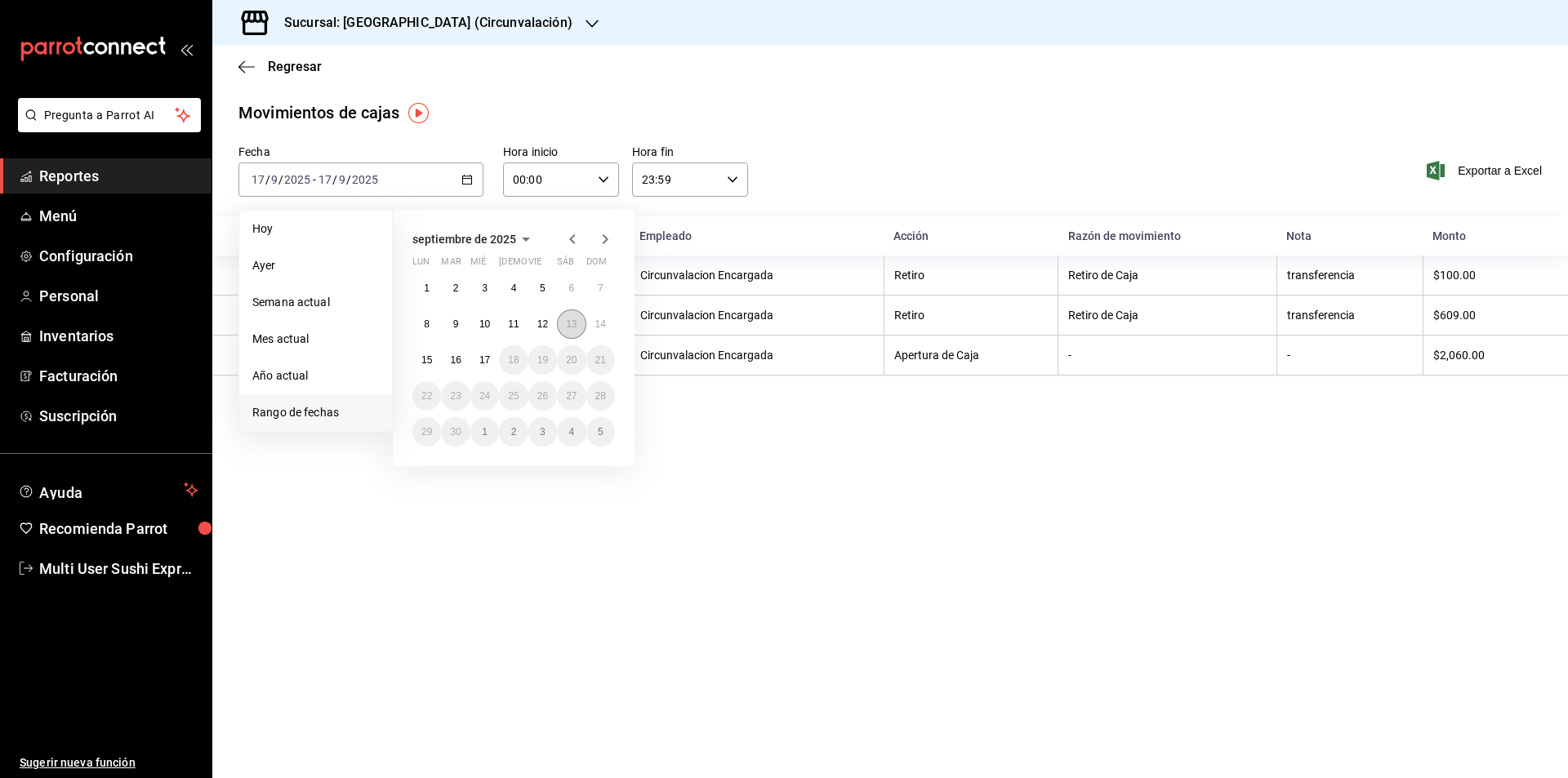
click at [561, 323] on button "13" at bounding box center [571, 324] width 28 height 29
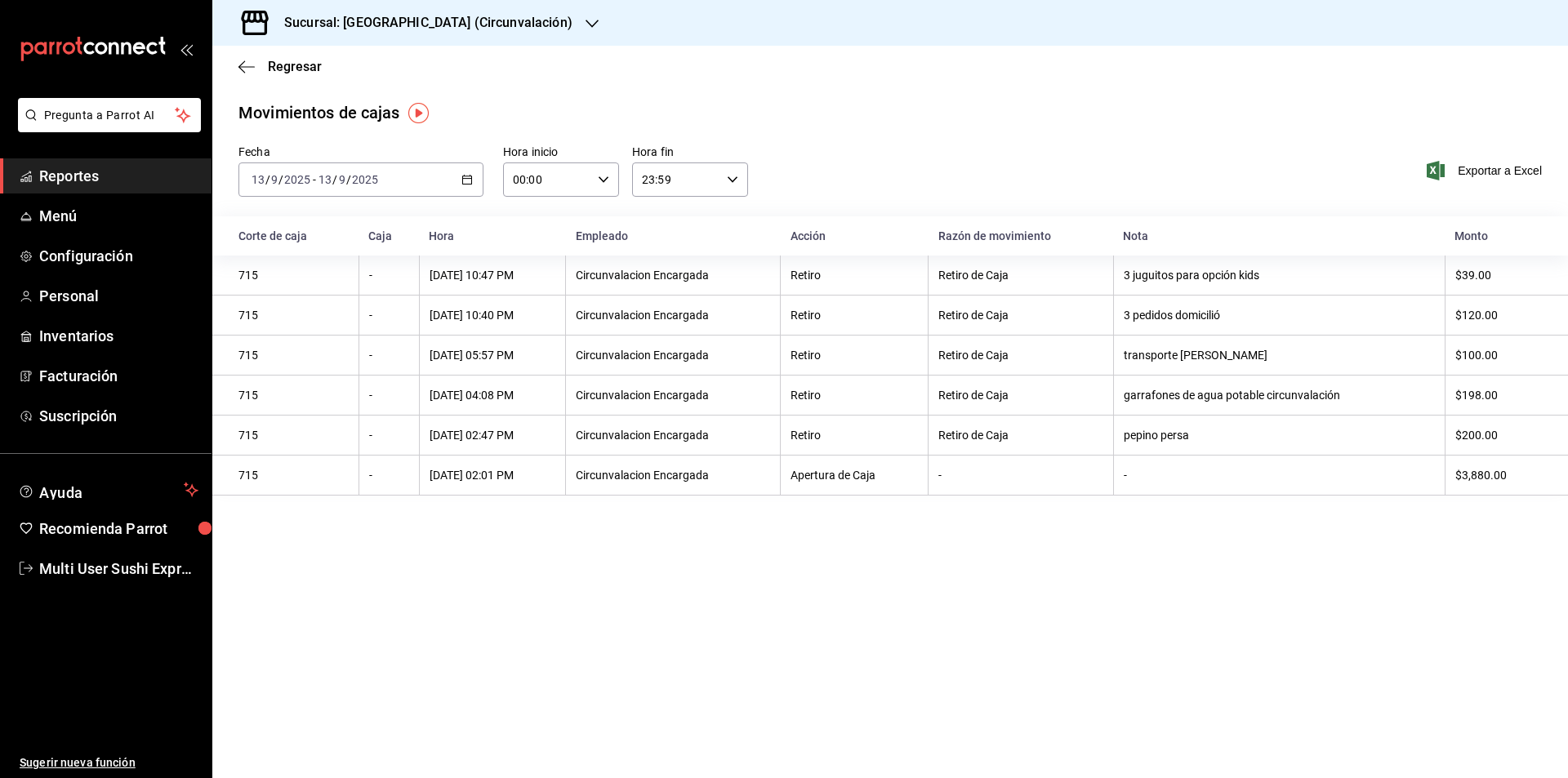
click at [468, 178] on icon "button" at bounding box center [467, 179] width 12 height 12
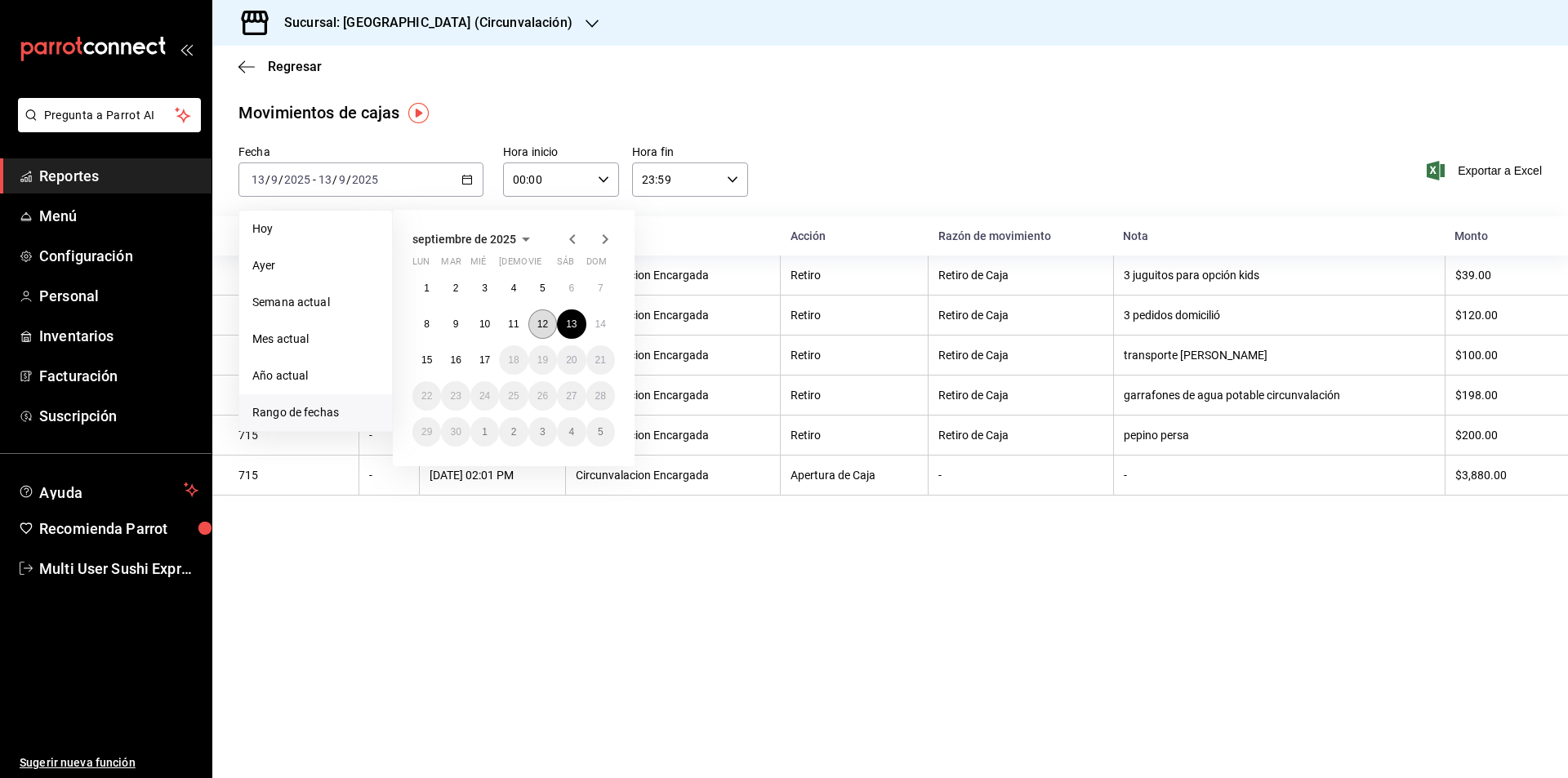
click at [531, 320] on button "12" at bounding box center [542, 324] width 28 height 29
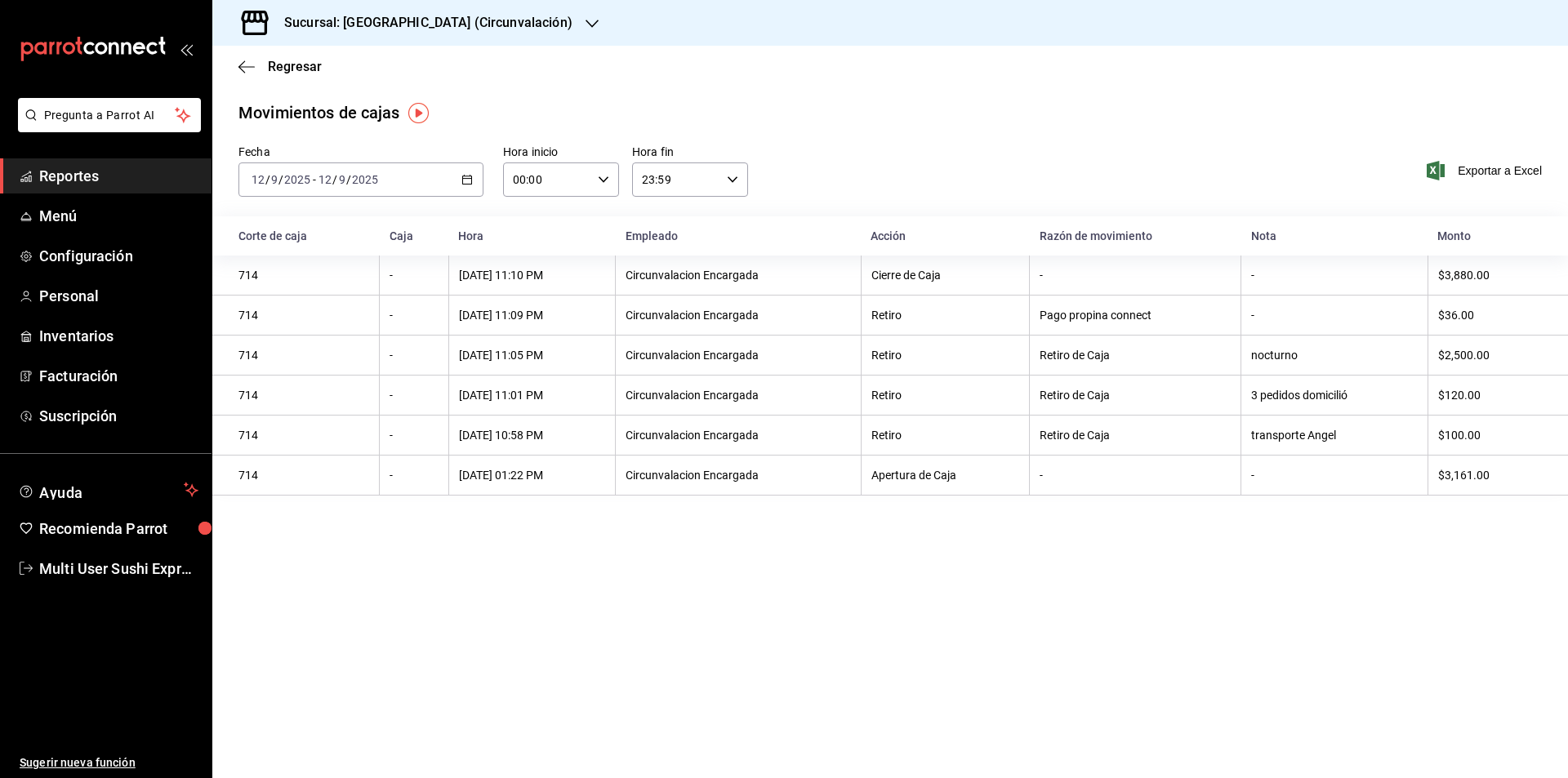
click at [467, 176] on icon "button" at bounding box center [467, 179] width 12 height 12
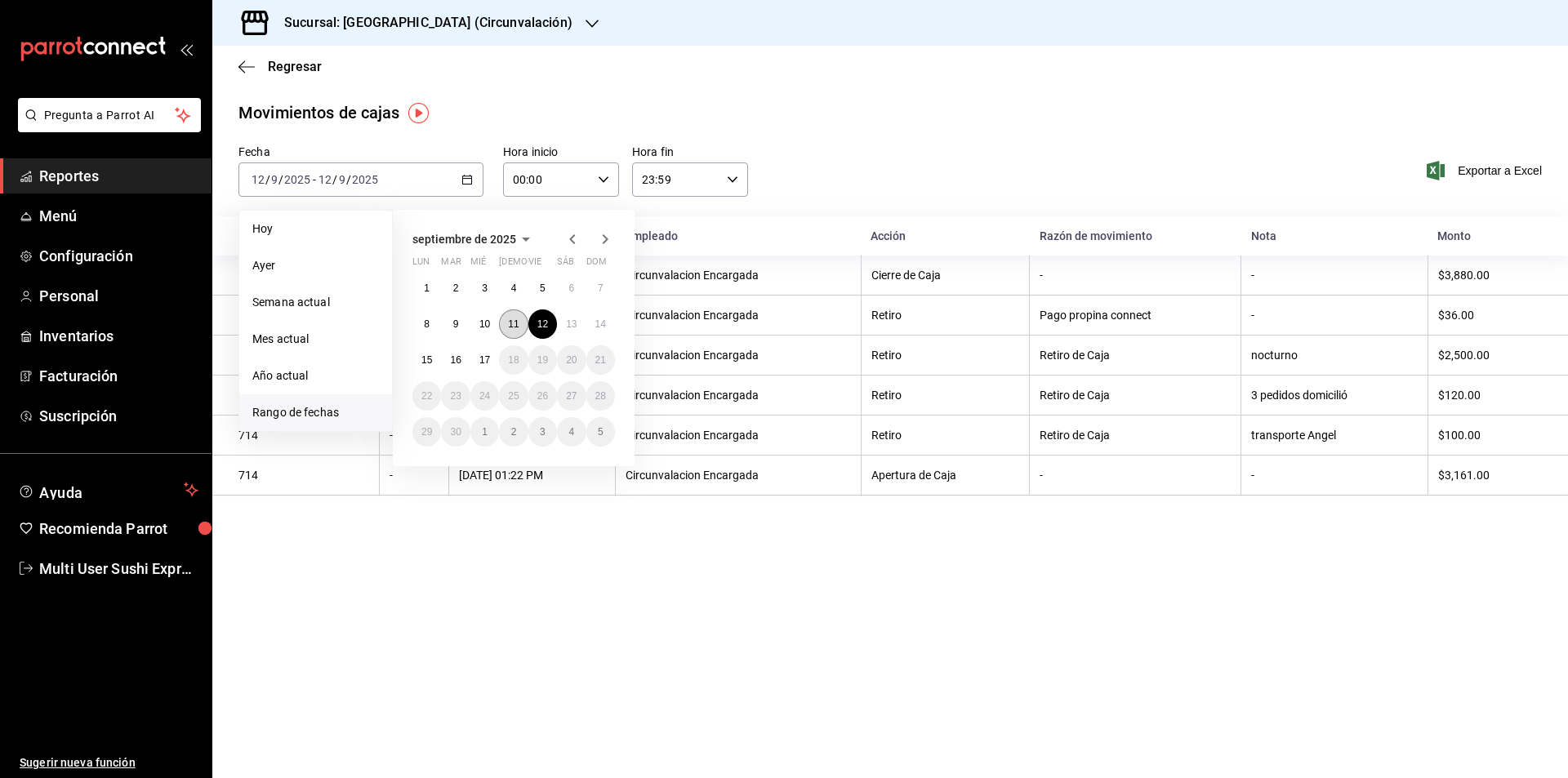
click at [508, 328] on abbr "11" at bounding box center [513, 324] width 11 height 12
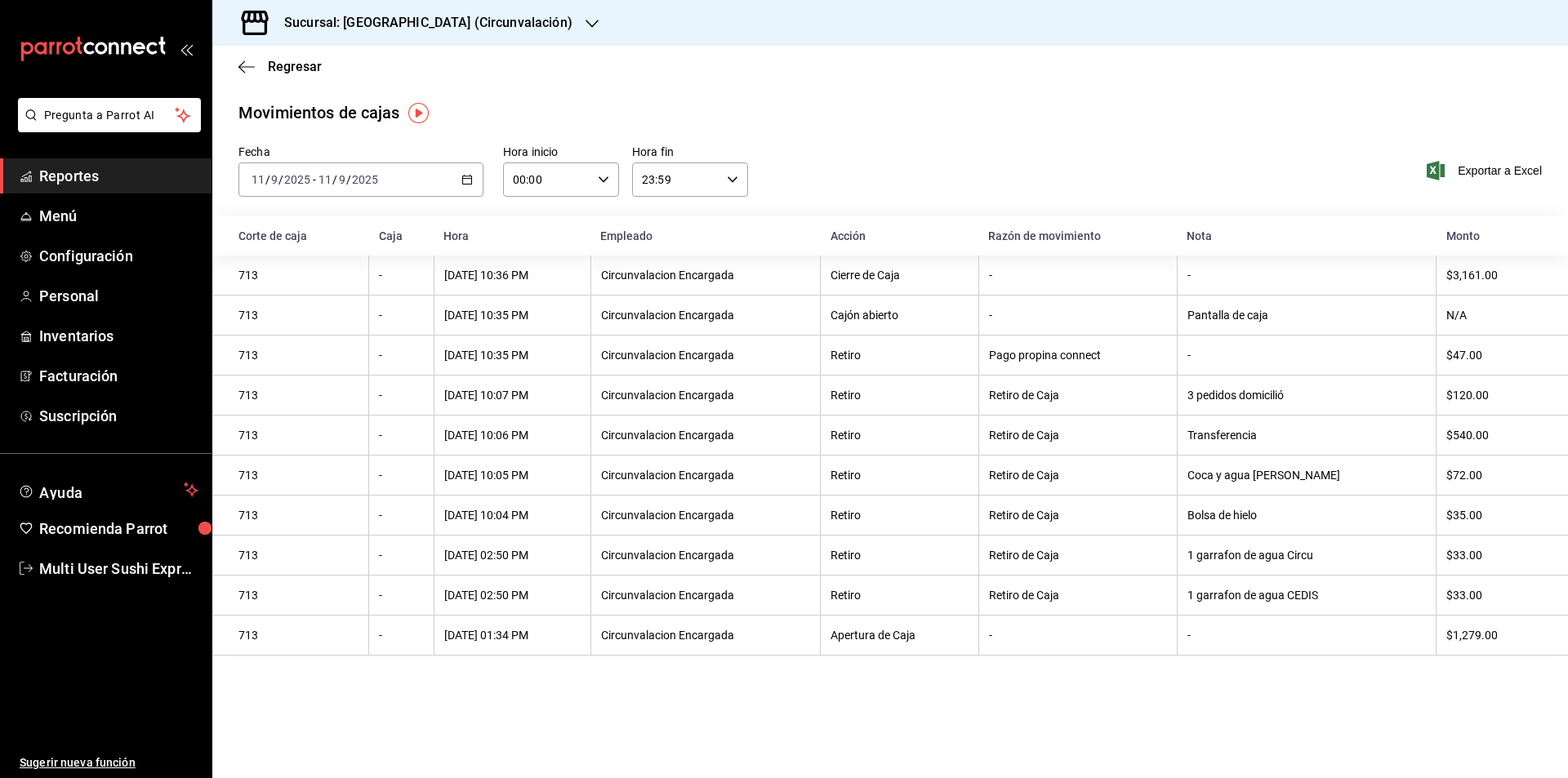
click at [470, 180] on icon "button" at bounding box center [467, 179] width 12 height 12
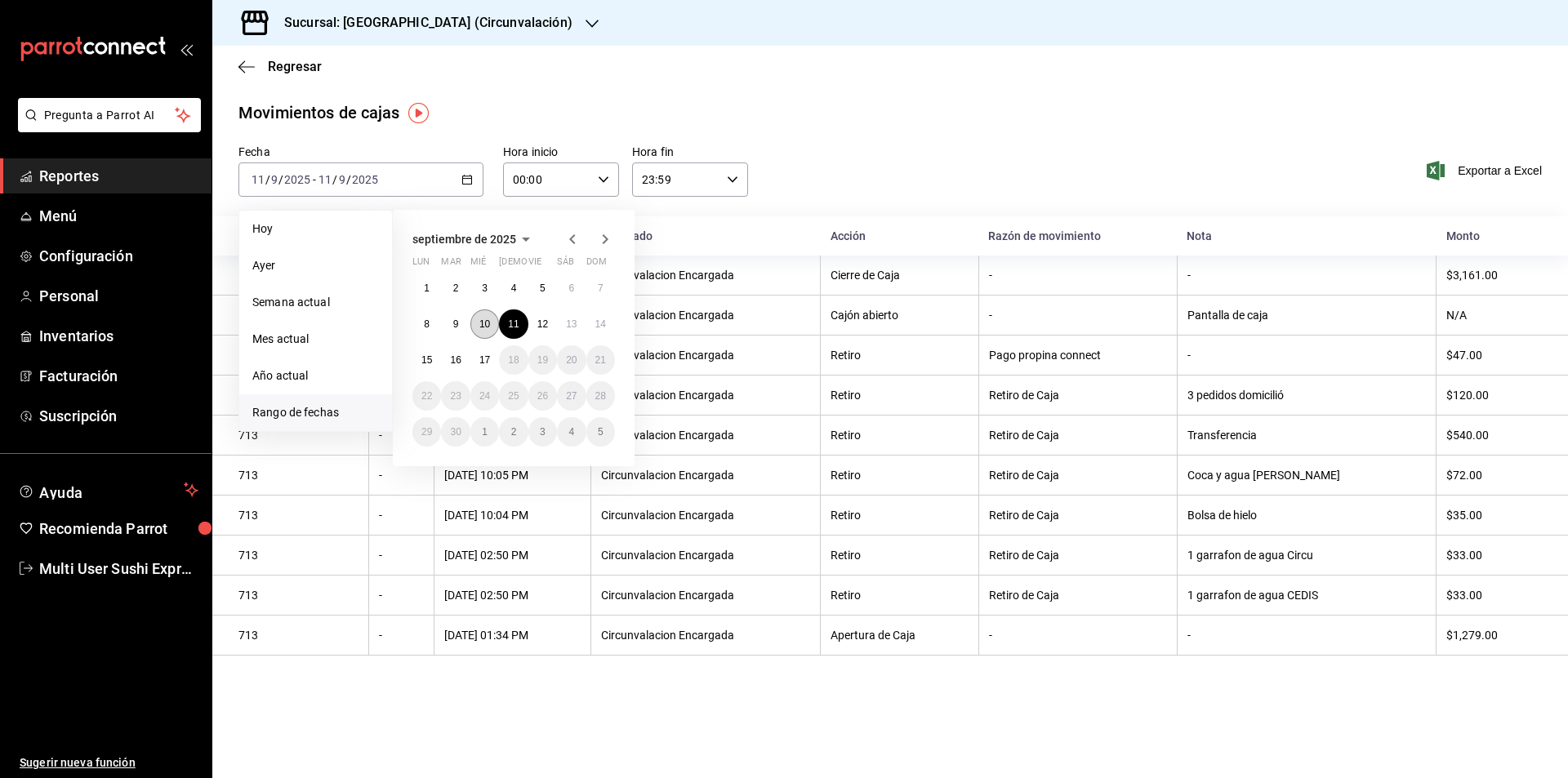
click at [486, 322] on abbr "10" at bounding box center [485, 324] width 11 height 12
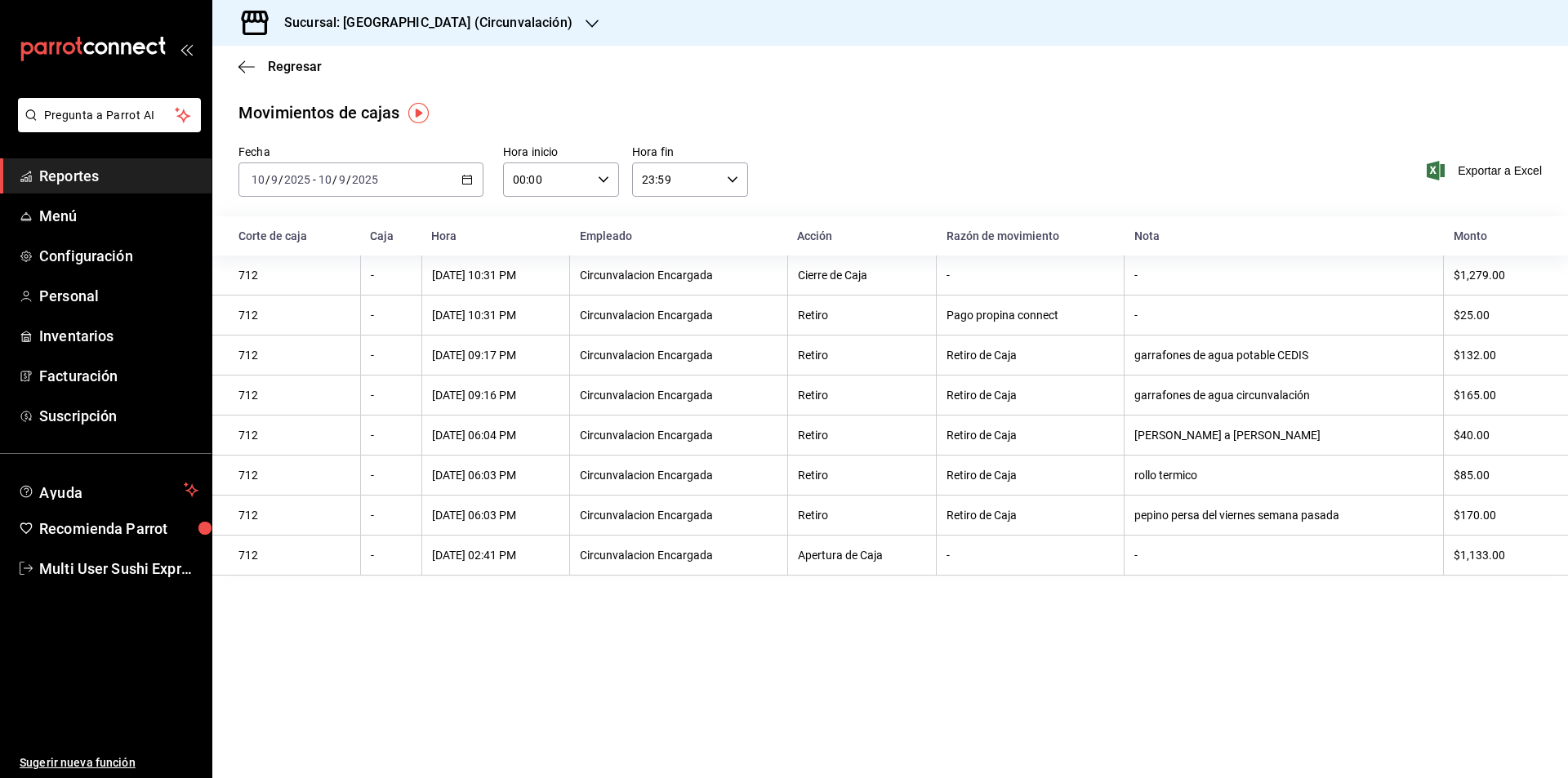
click at [467, 178] on icon "button" at bounding box center [467, 179] width 12 height 12
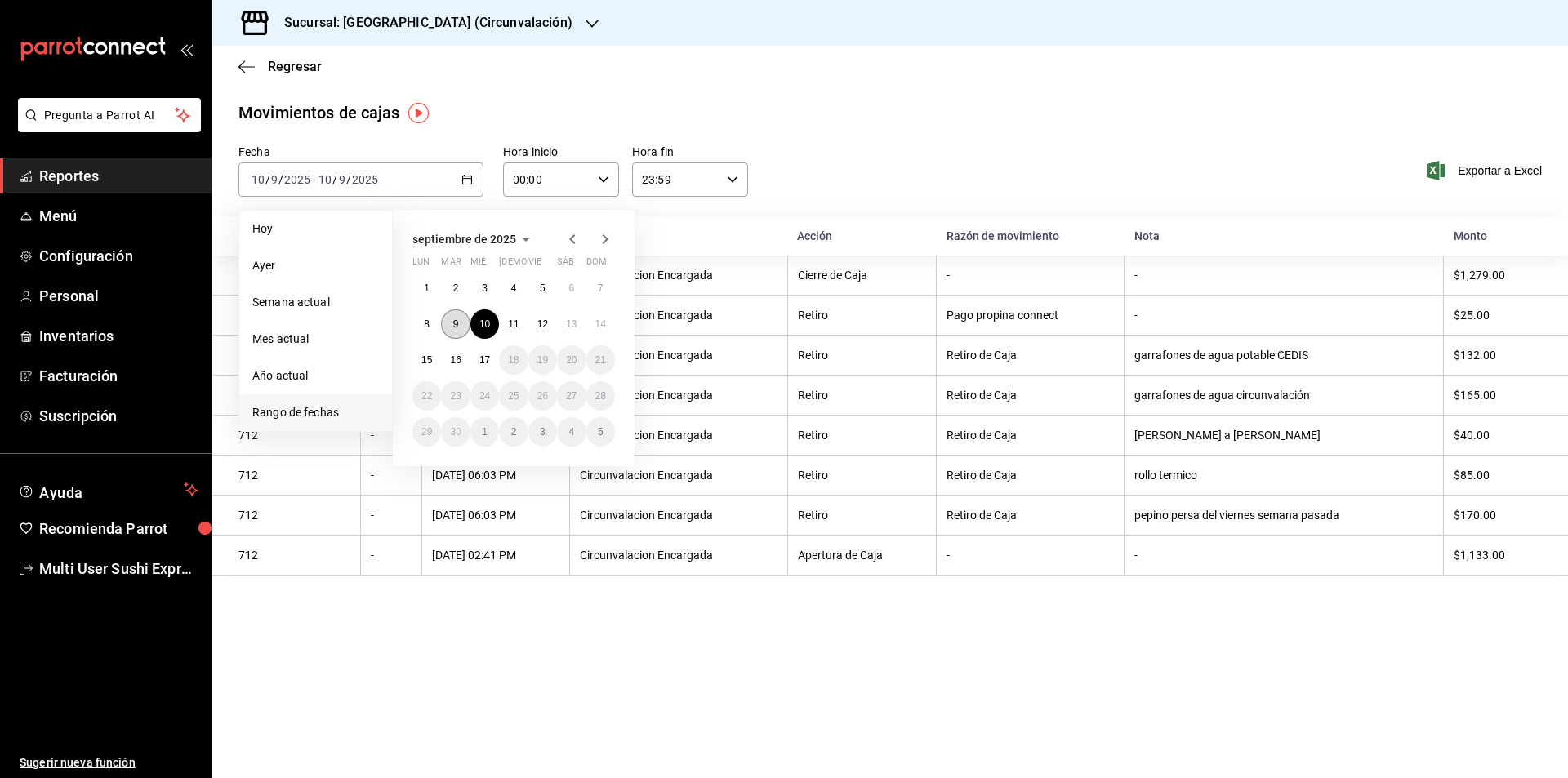
click at [463, 322] on button "9" at bounding box center [455, 324] width 28 height 29
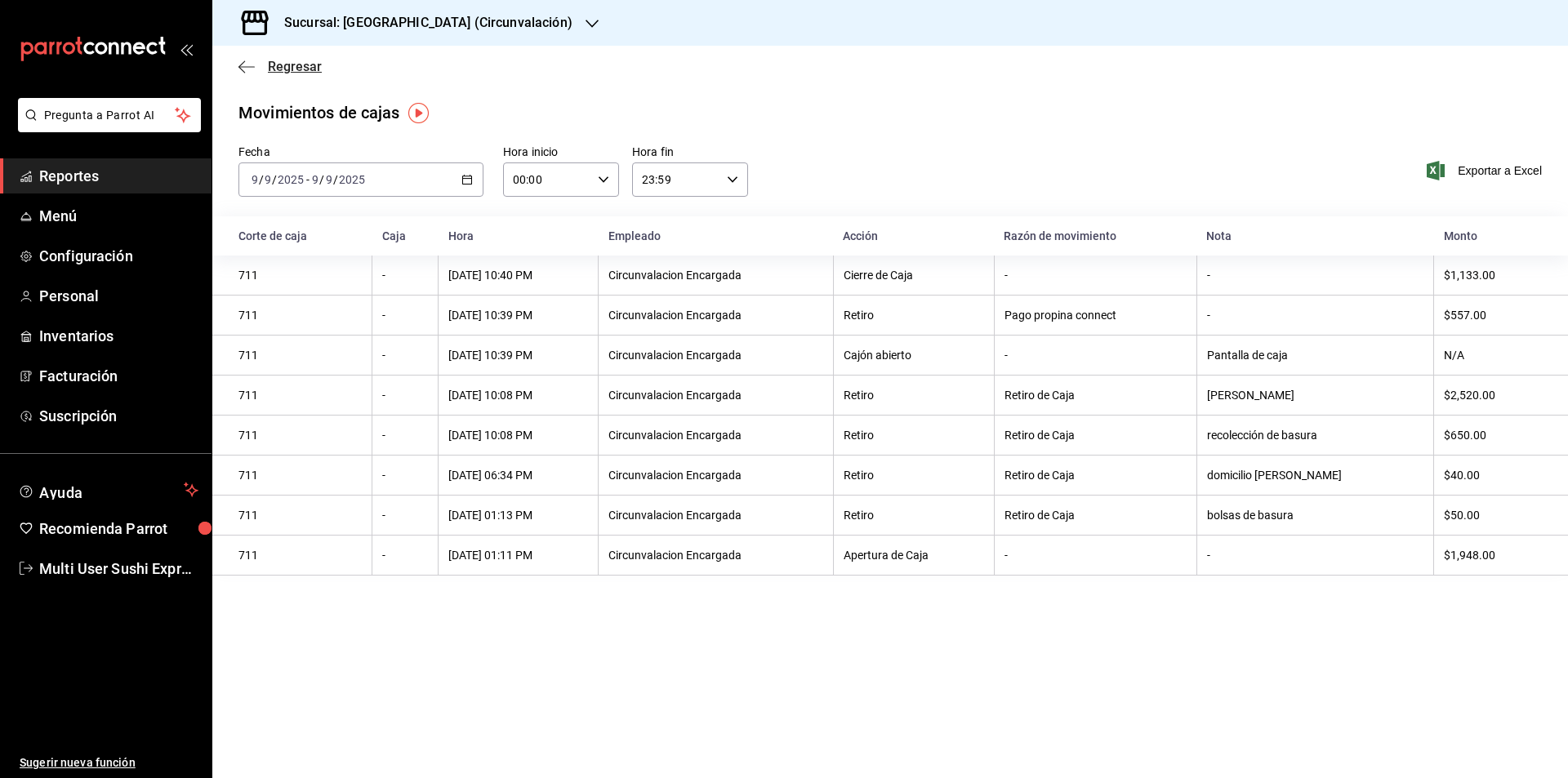
click at [242, 66] on icon "button" at bounding box center [247, 66] width 16 height 1
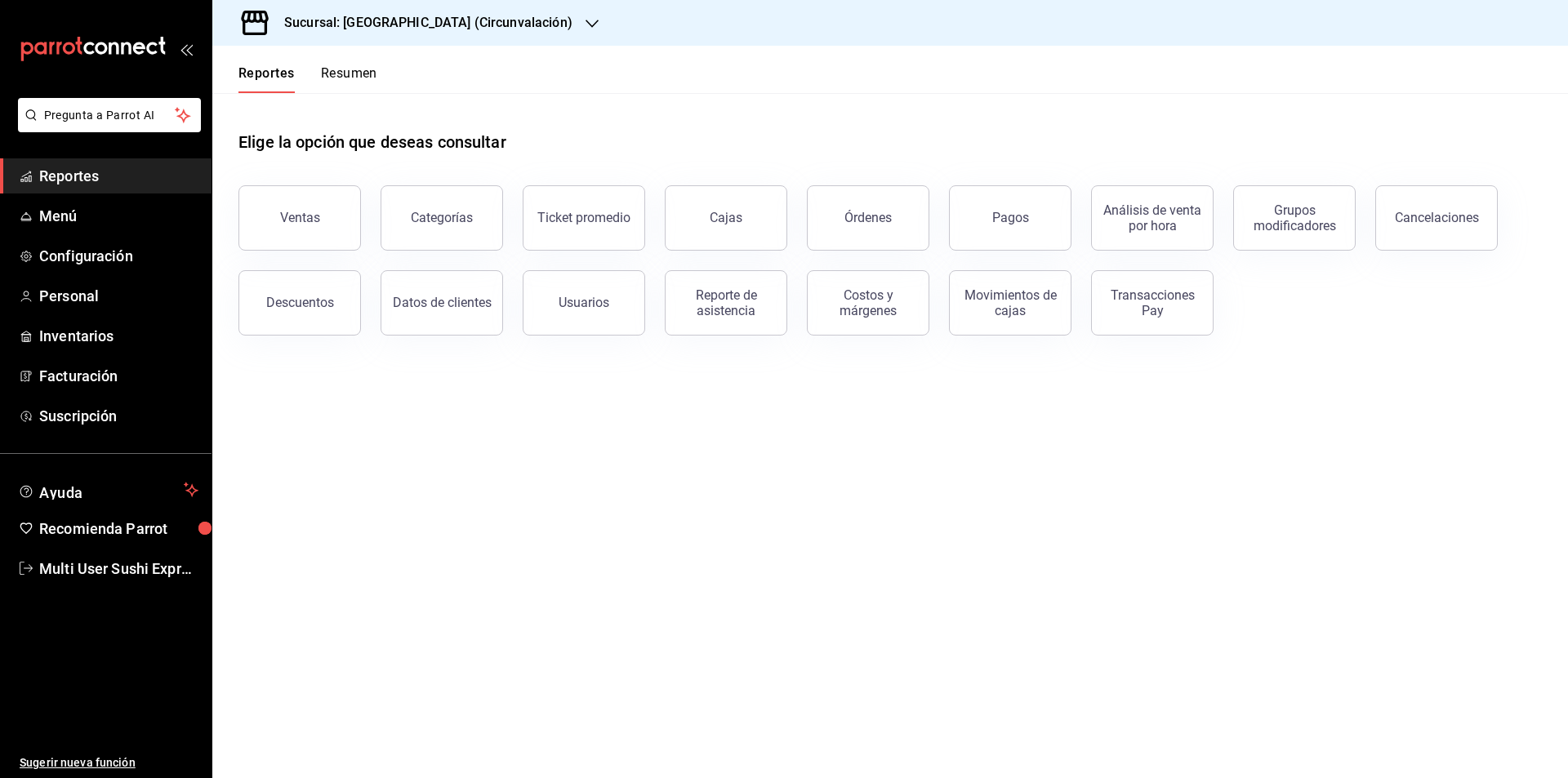
click at [494, 25] on h3 "Sucursal: [GEOGRAPHIC_DATA] (Circunvalación)" at bounding box center [421, 23] width 301 height 20
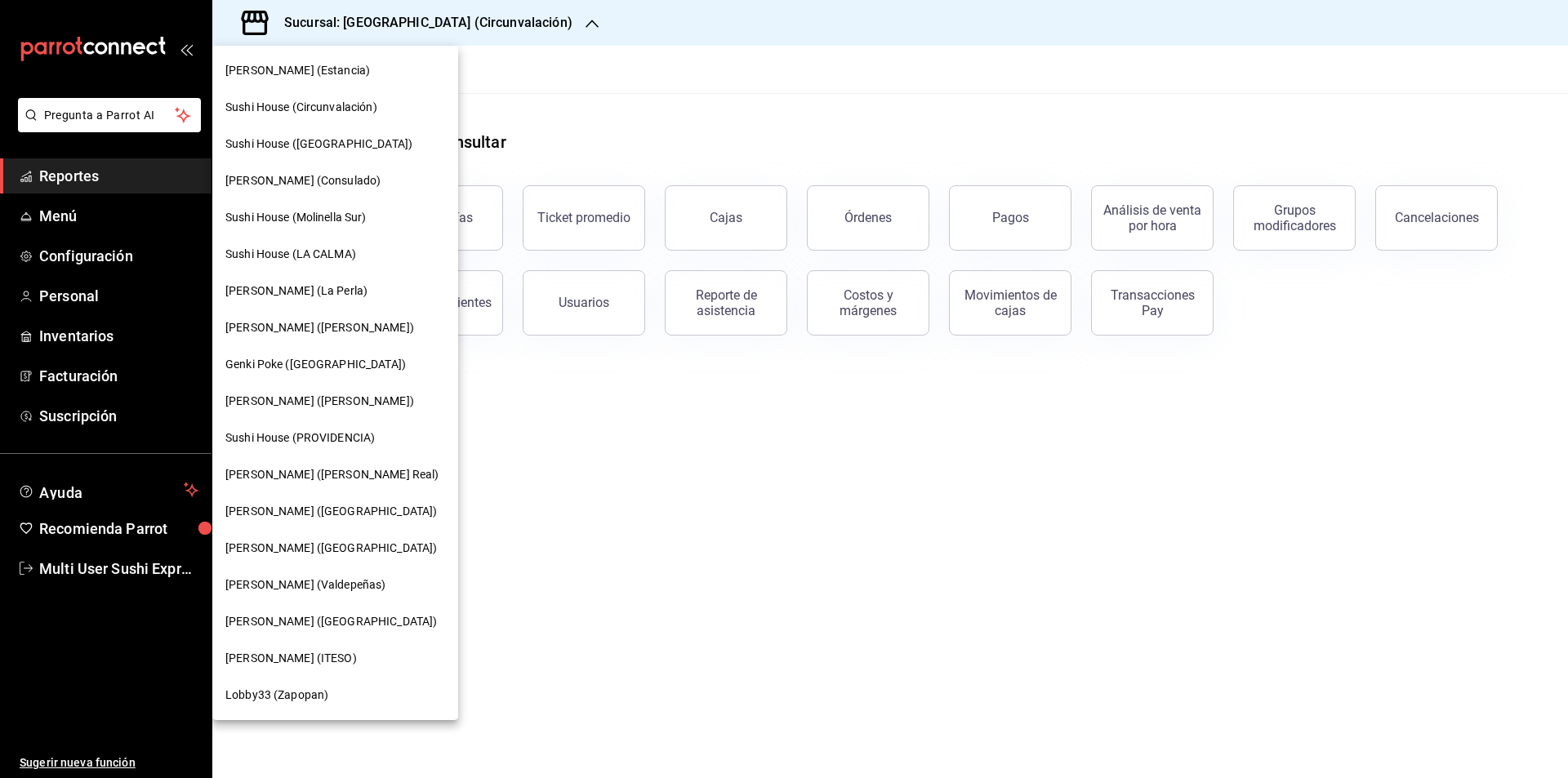
click at [290, 142] on span "Sushi House ([GEOGRAPHIC_DATA])" at bounding box center [319, 144] width 187 height 17
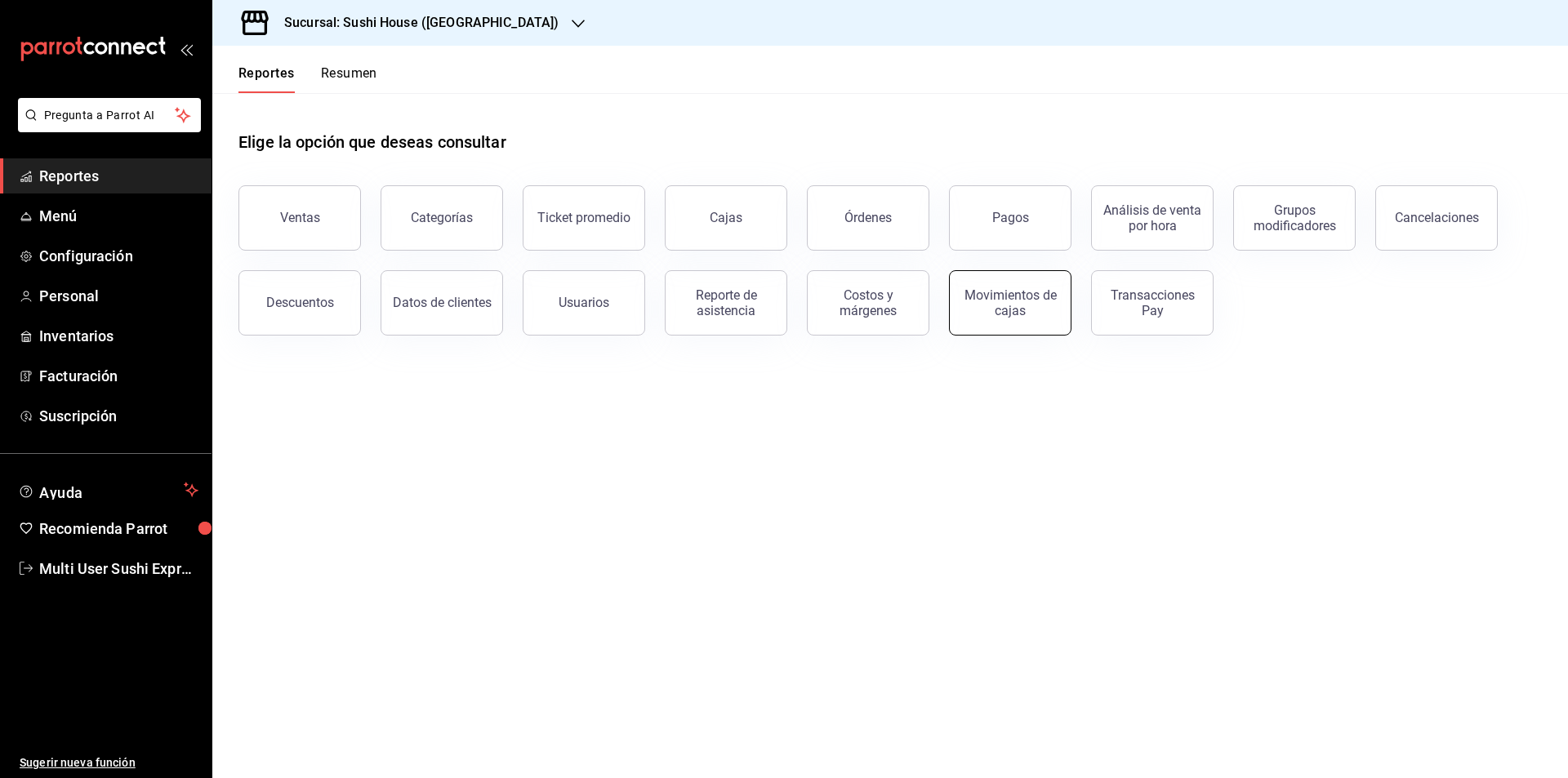
click at [1005, 298] on div "Movimientos de cajas" at bounding box center [1009, 303] width 101 height 31
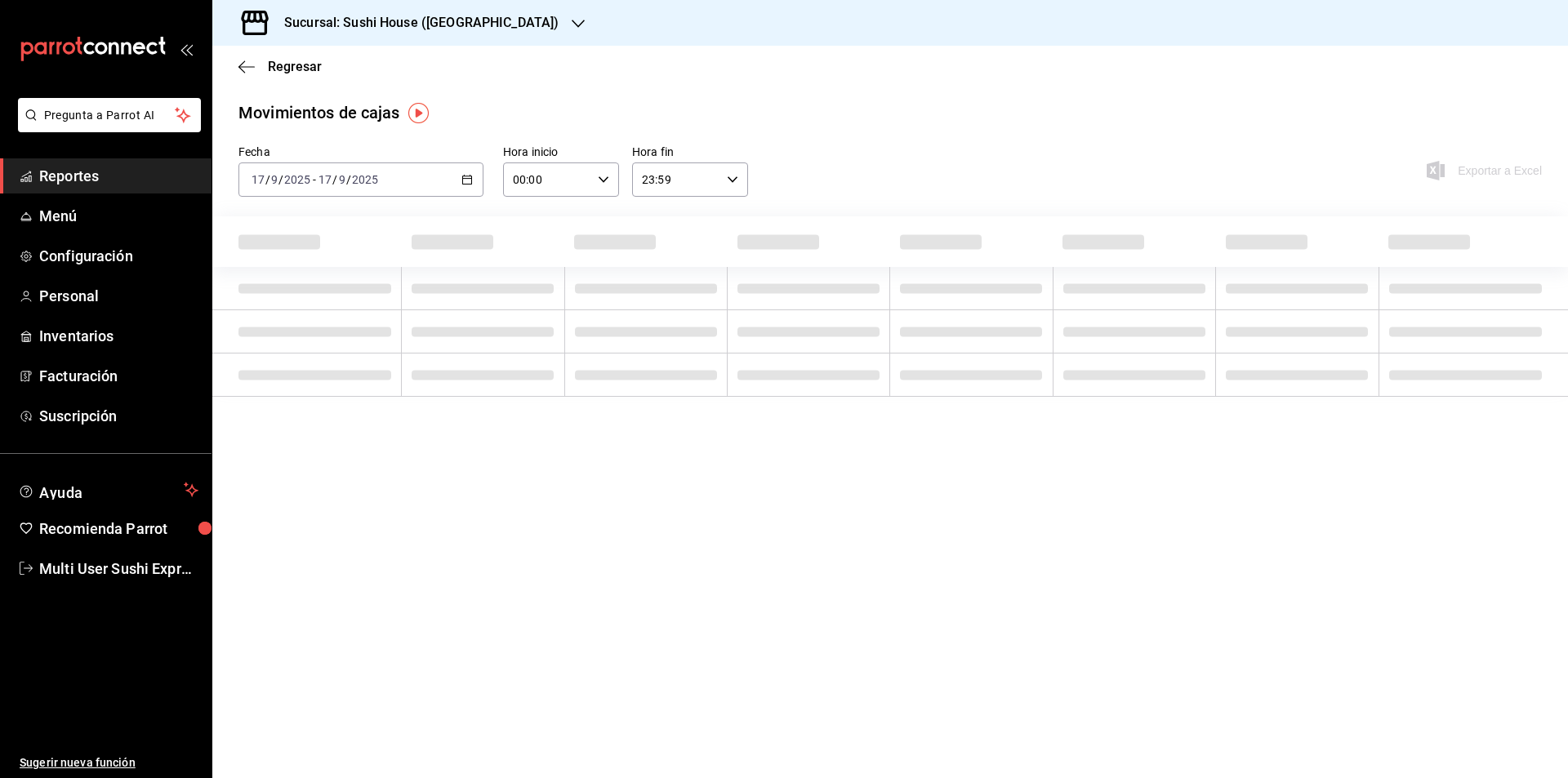
click at [465, 178] on \(Stroke\) "button" at bounding box center [468, 178] width 9 height 1
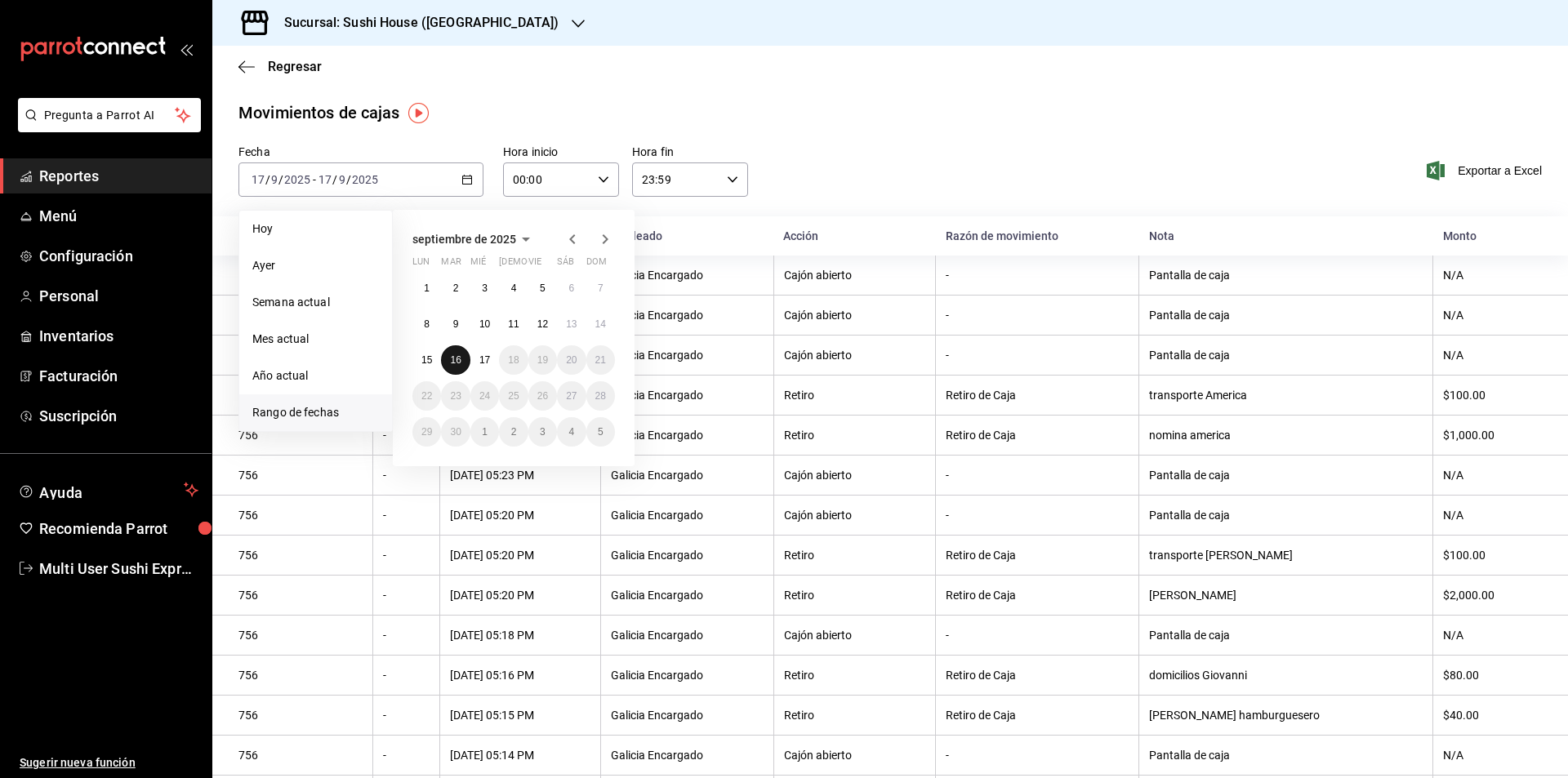
click at [457, 359] on abbr "16" at bounding box center [455, 359] width 11 height 12
click at [457, 359] on div "[DATE] 05:28 PM" at bounding box center [520, 355] width 140 height 13
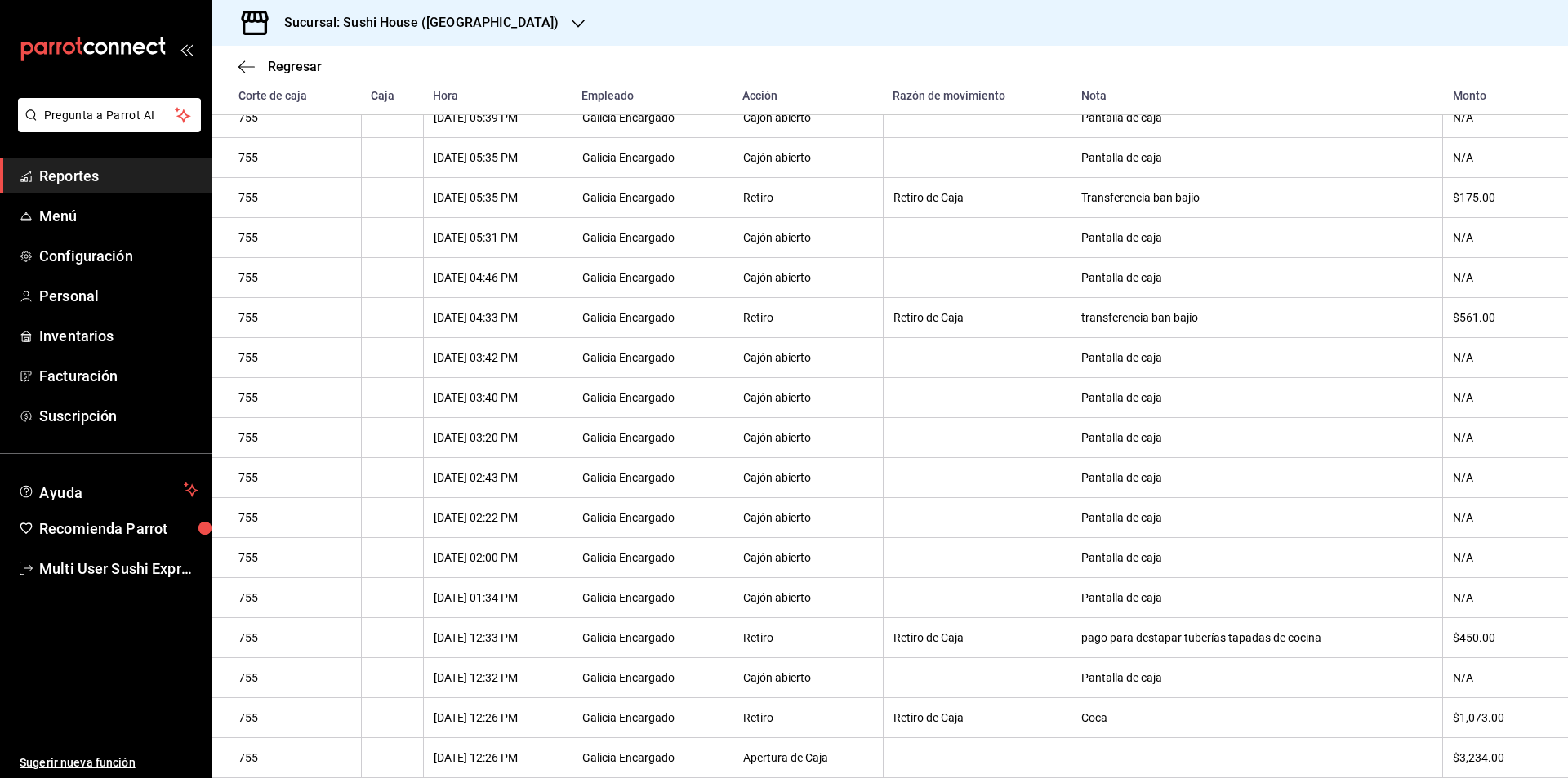
scroll to position [937, 0]
click at [242, 64] on icon "button" at bounding box center [241, 66] width 6 height 12
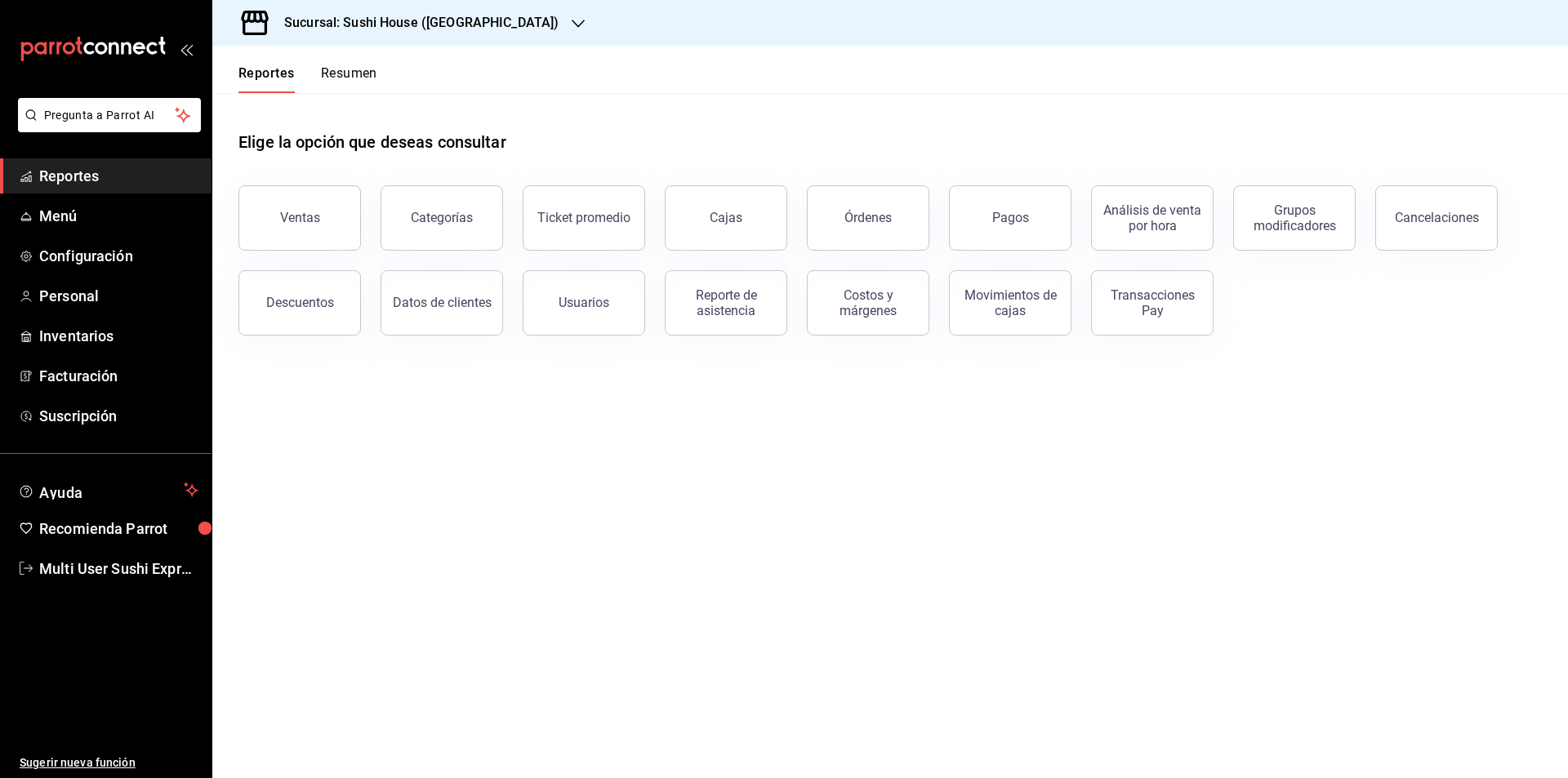
click at [478, 26] on div "Sucursal: Sushi House ([GEOGRAPHIC_DATA])" at bounding box center [409, 23] width 366 height 45
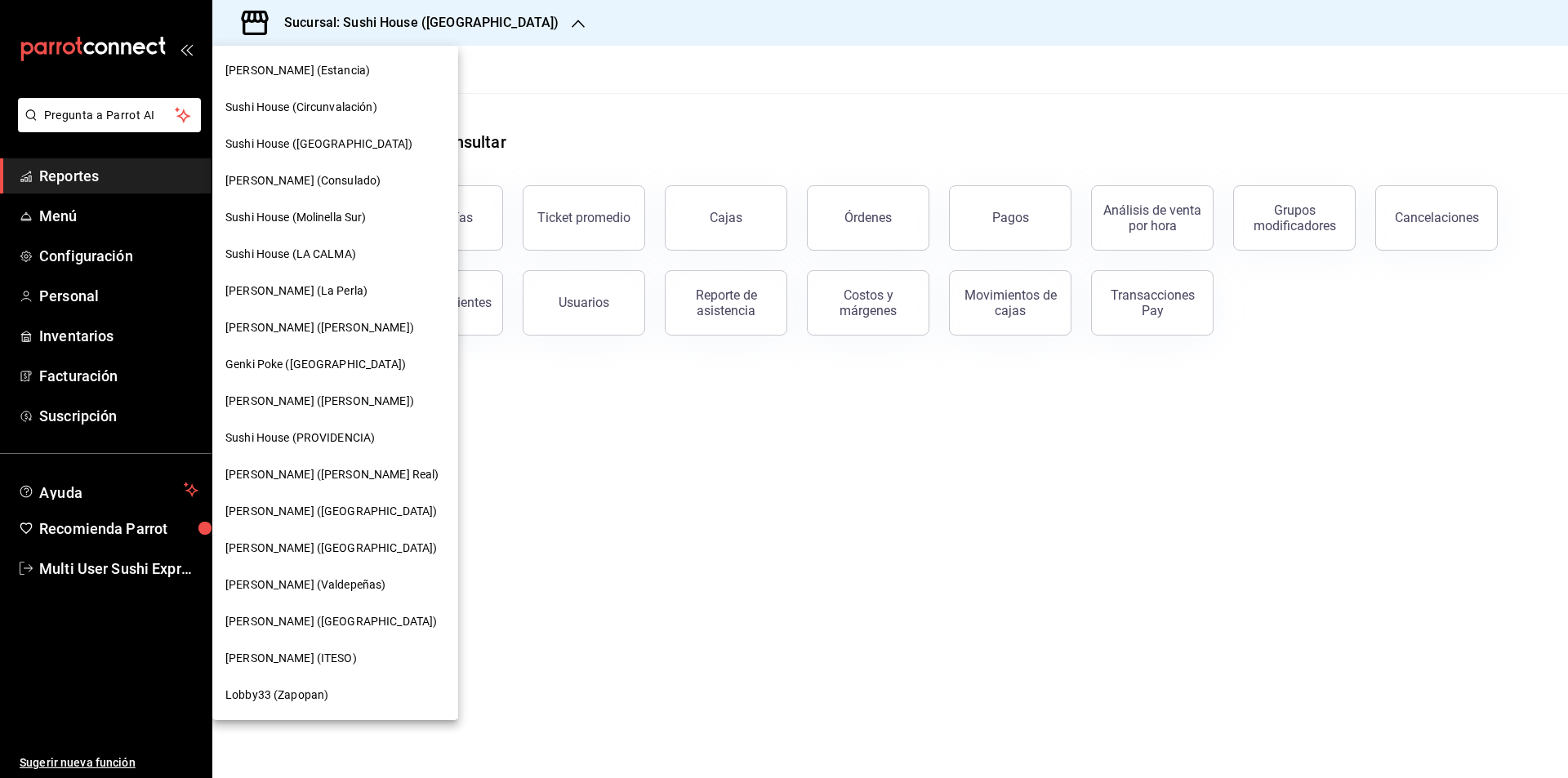
click at [346, 65] on div "[PERSON_NAME] (Estancia)" at bounding box center [335, 70] width 219 height 17
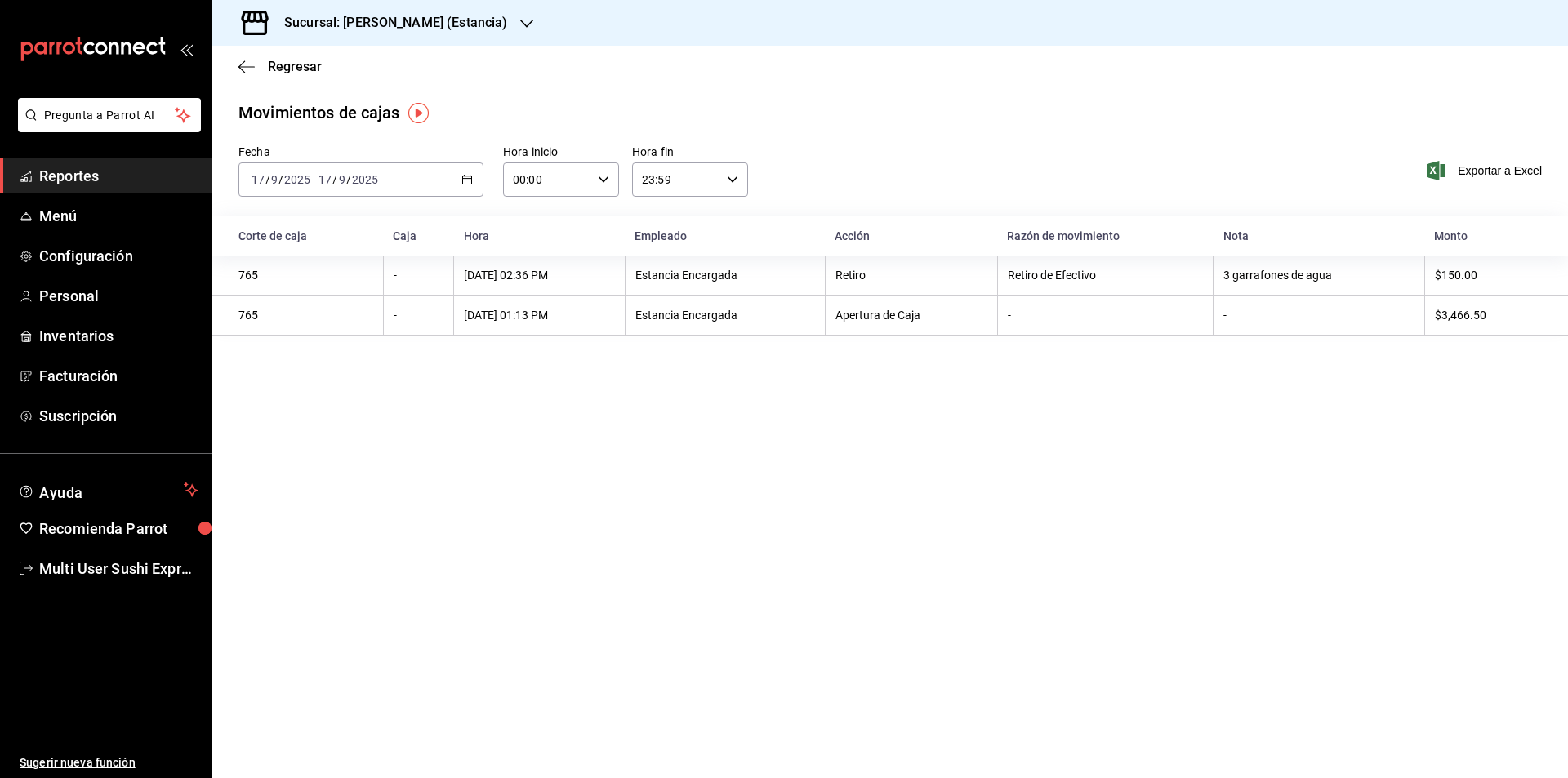
click at [470, 178] on icon "button" at bounding box center [467, 179] width 12 height 12
click at [334, 417] on span "Rango de fechas" at bounding box center [315, 412] width 126 height 17
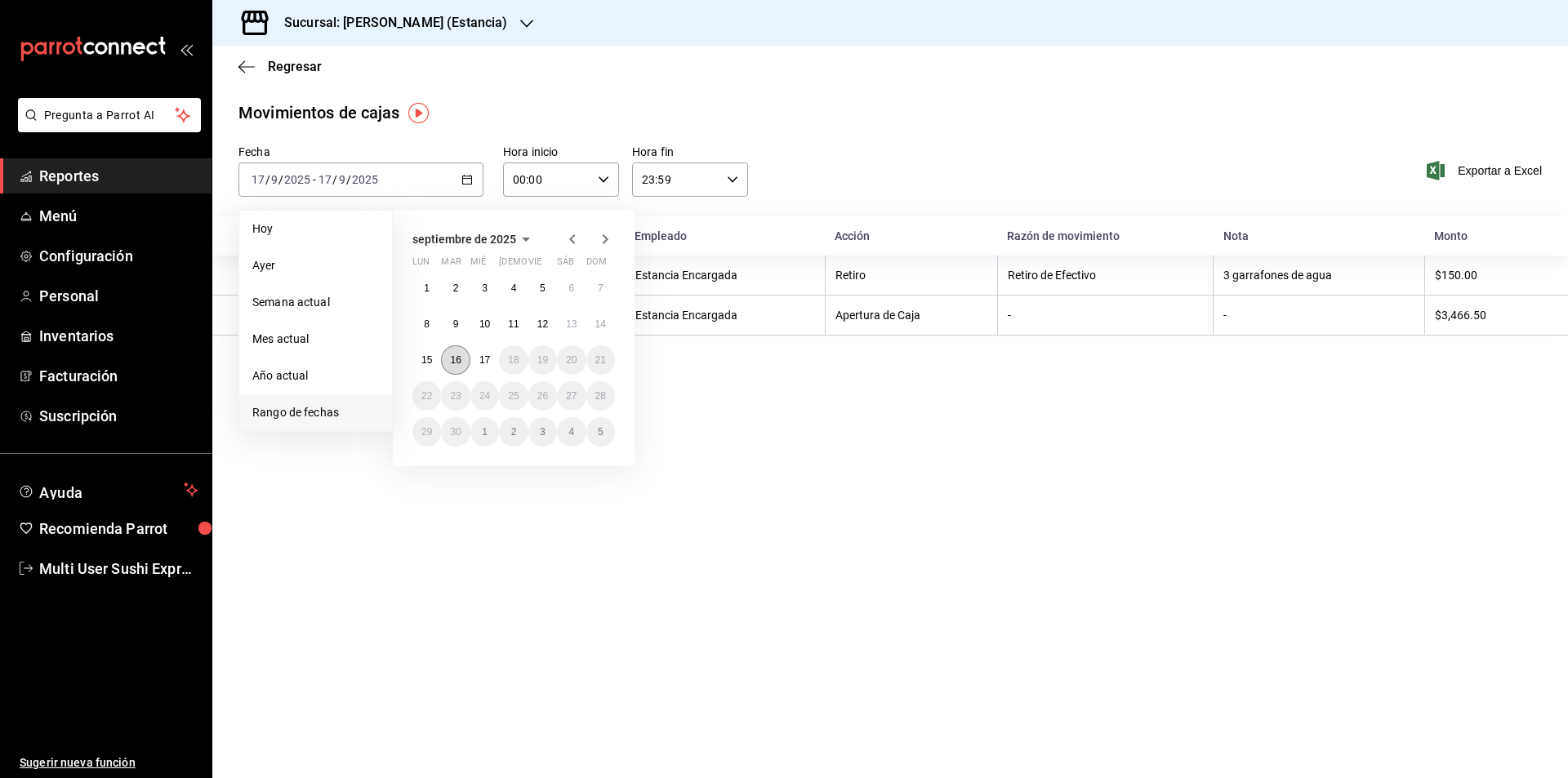
click at [457, 353] on button "16" at bounding box center [455, 360] width 28 height 29
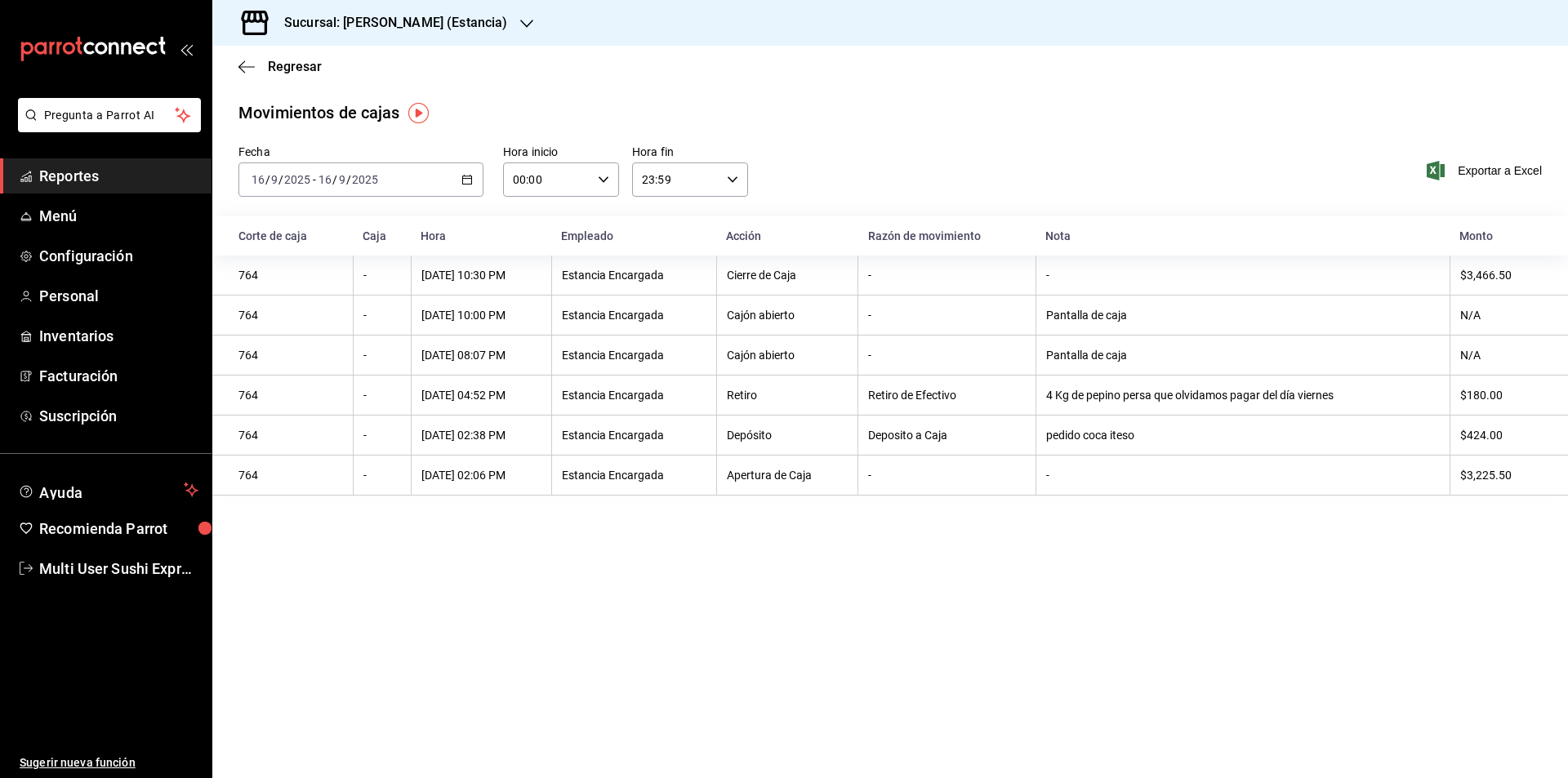
click at [465, 181] on icon "button" at bounding box center [467, 179] width 12 height 12
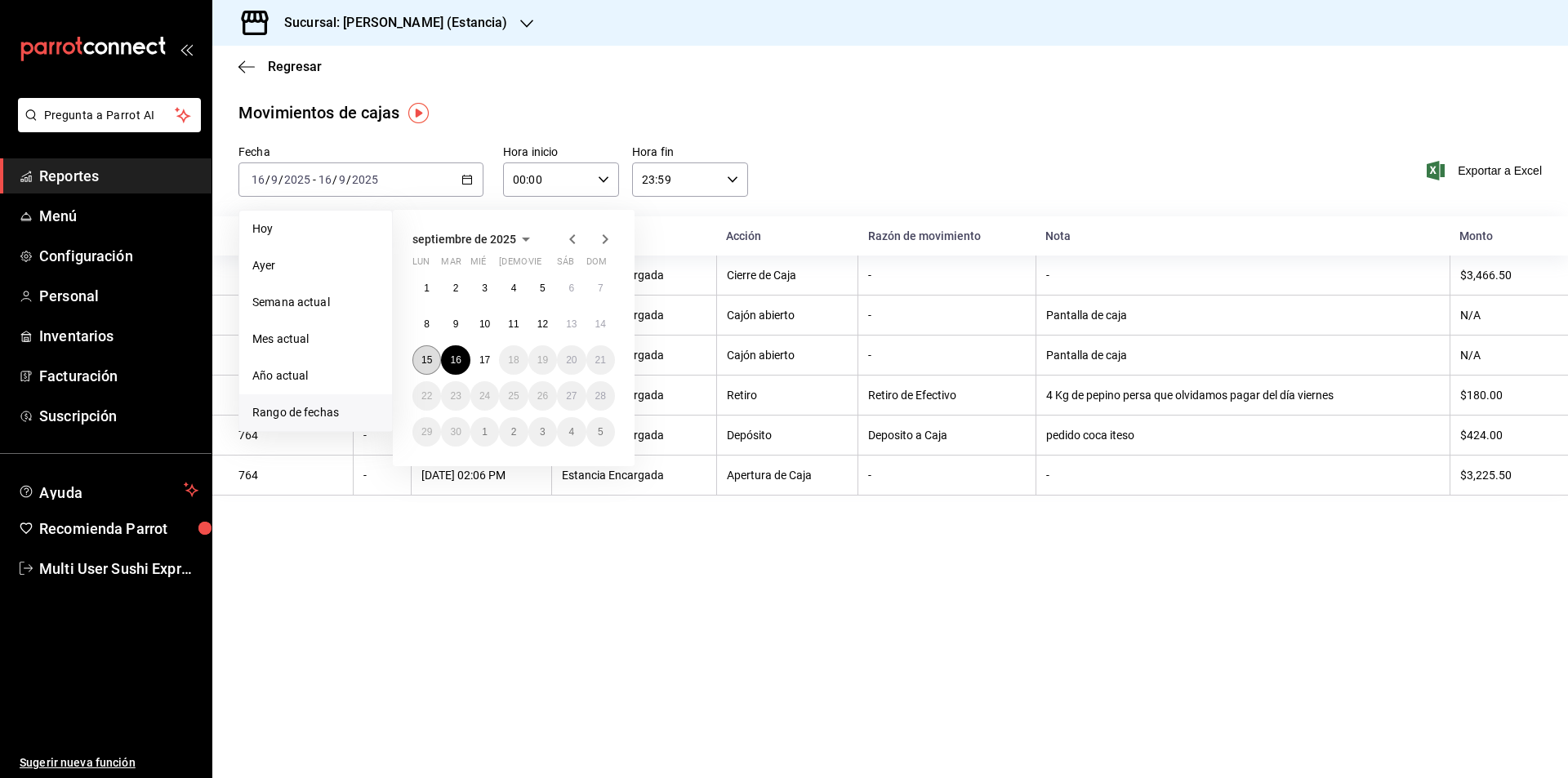
click at [421, 367] on button "15" at bounding box center [426, 360] width 28 height 29
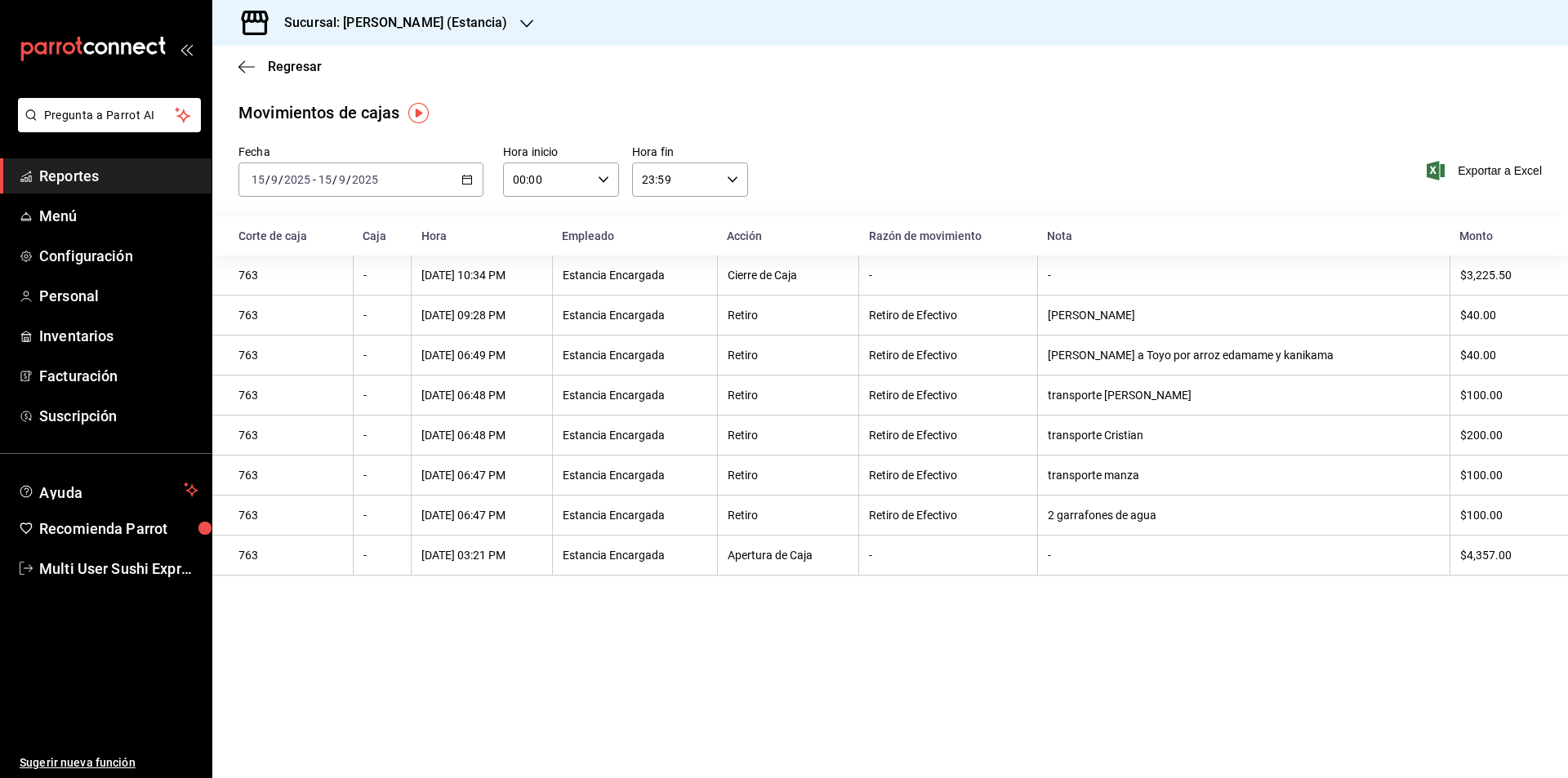
click at [467, 178] on icon "button" at bounding box center [467, 179] width 12 height 12
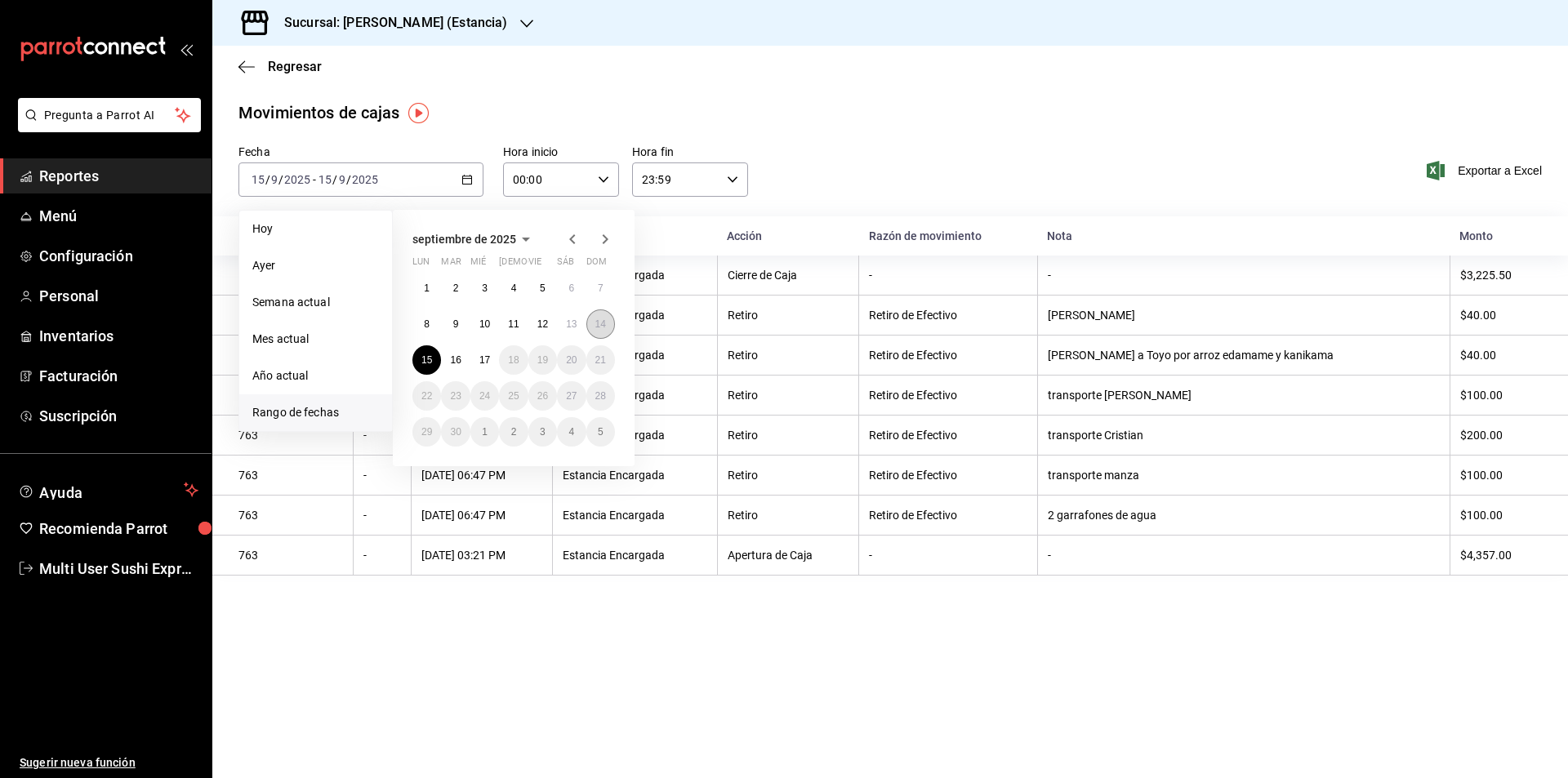
click at [604, 328] on abbr "14" at bounding box center [601, 324] width 11 height 12
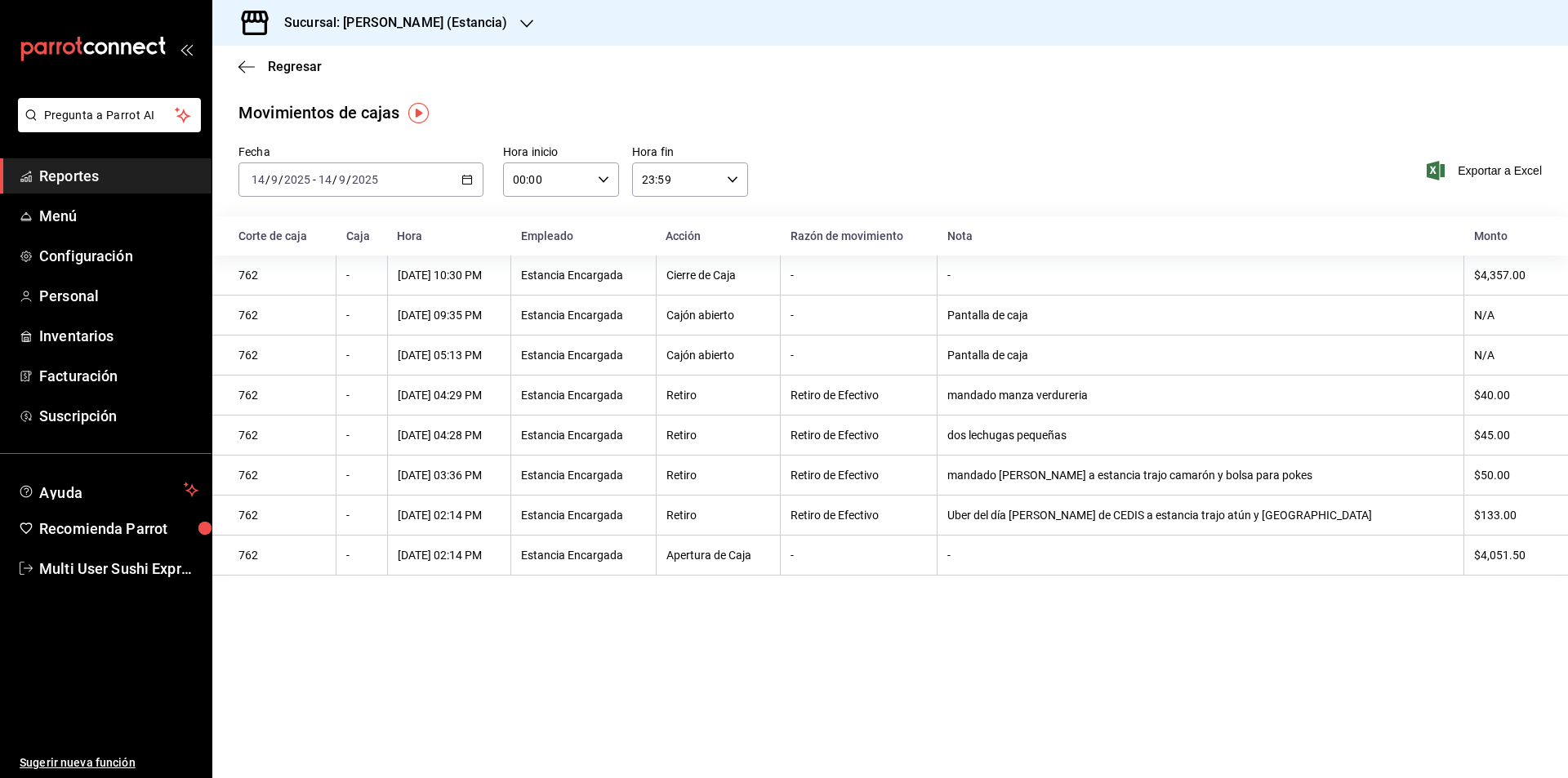
click at [471, 177] on \(Stroke\) "button" at bounding box center [467, 180] width 10 height 9
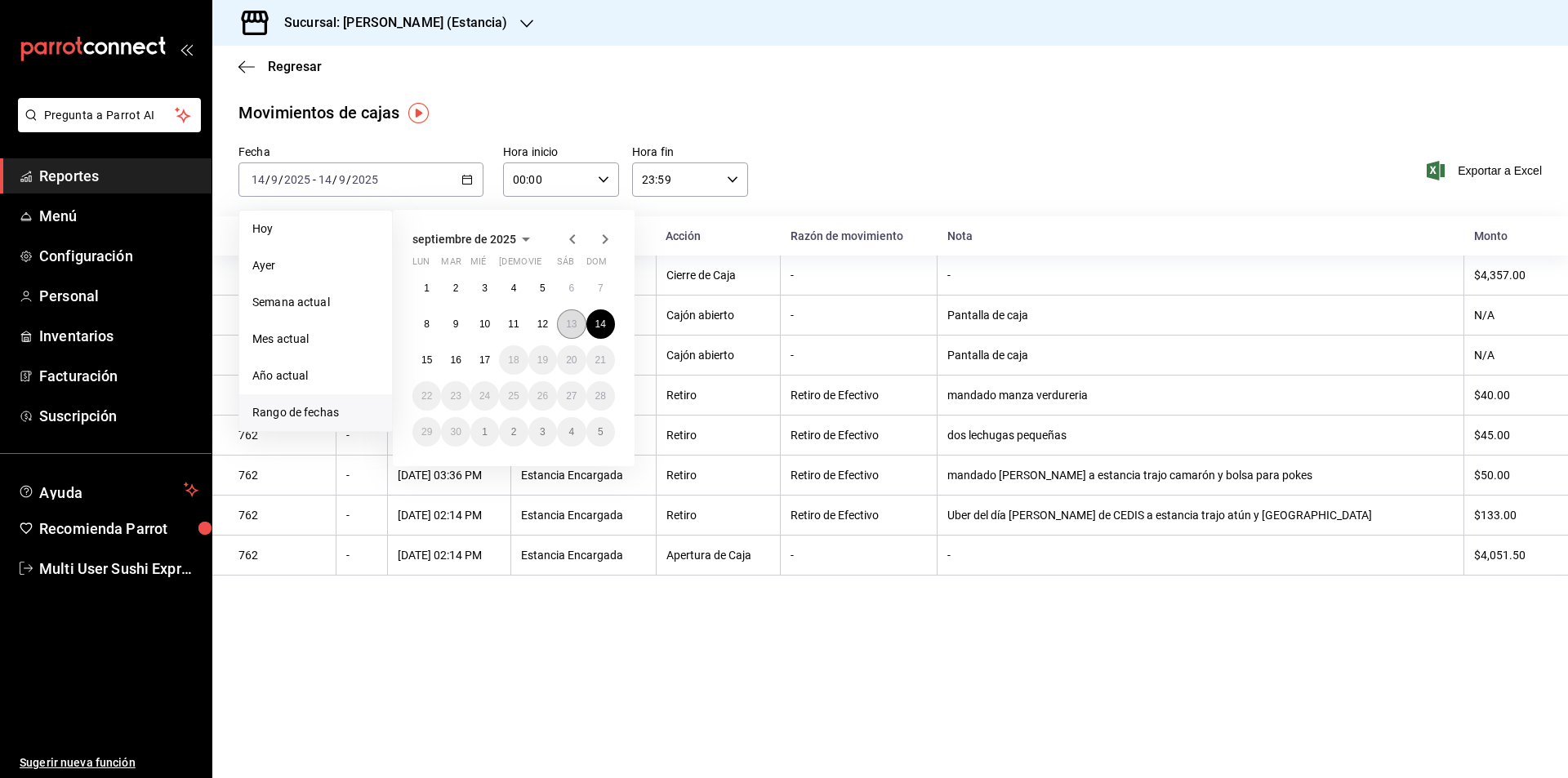
click at [576, 325] on abbr "13" at bounding box center [572, 324] width 11 height 12
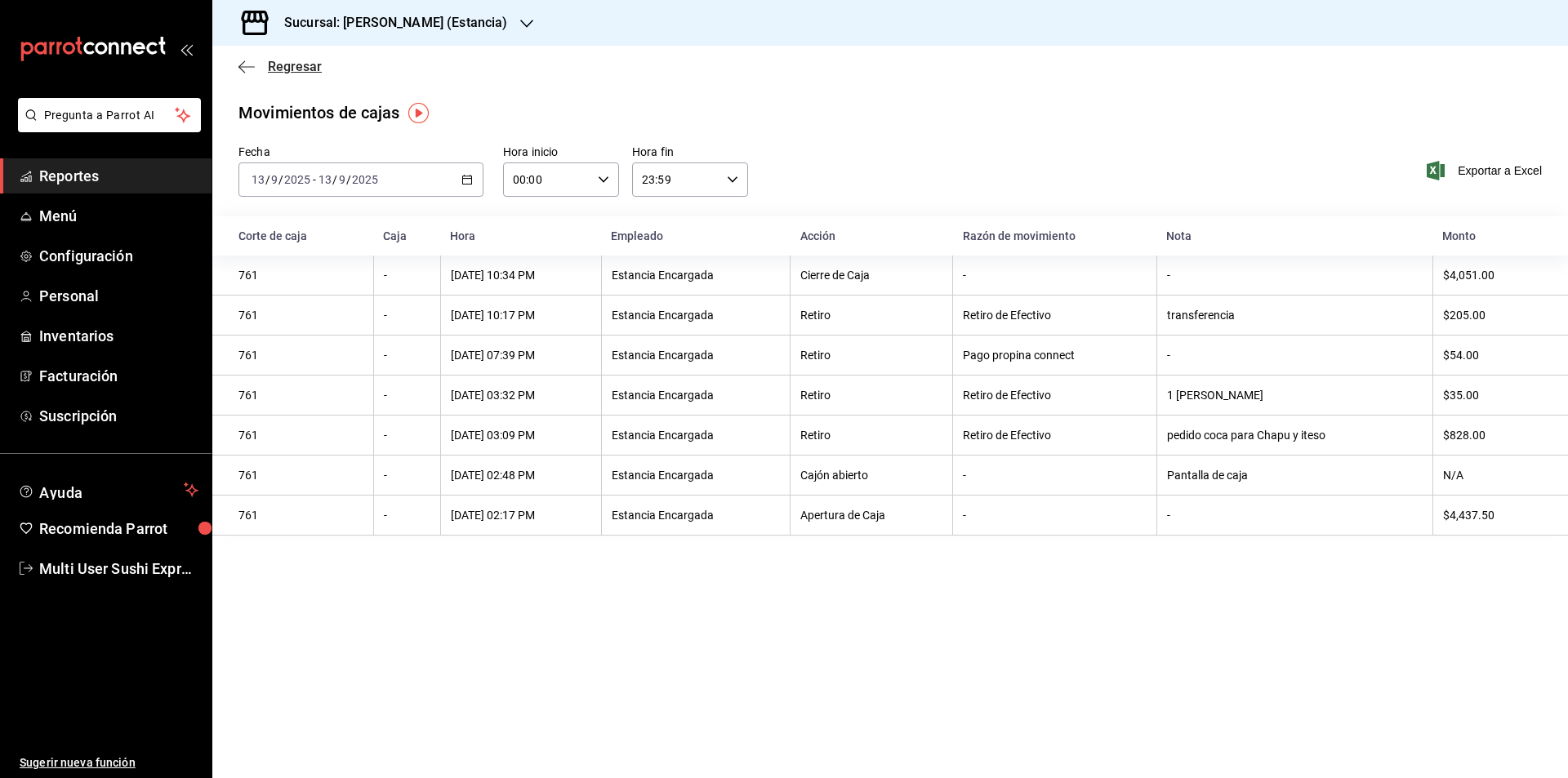
click at [238, 67] on icon "button" at bounding box center [247, 66] width 16 height 15
